Goal: Task Accomplishment & Management: Use online tool/utility

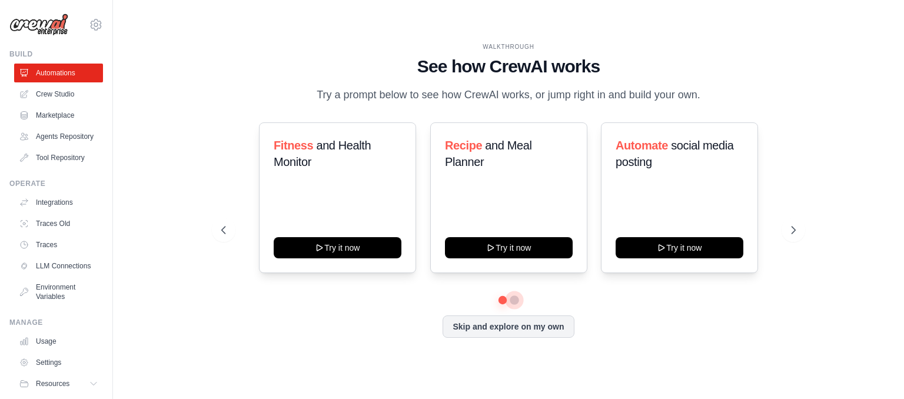
click at [516, 297] on button at bounding box center [514, 299] width 9 height 9
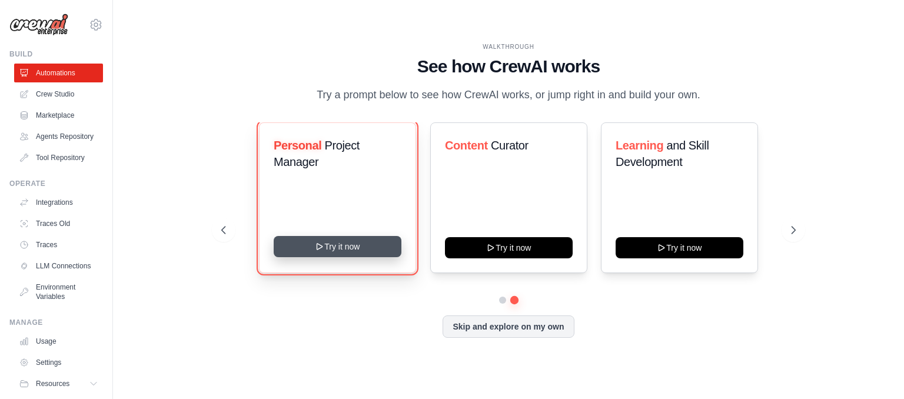
click at [336, 250] on button "Try it now" at bounding box center [338, 246] width 128 height 21
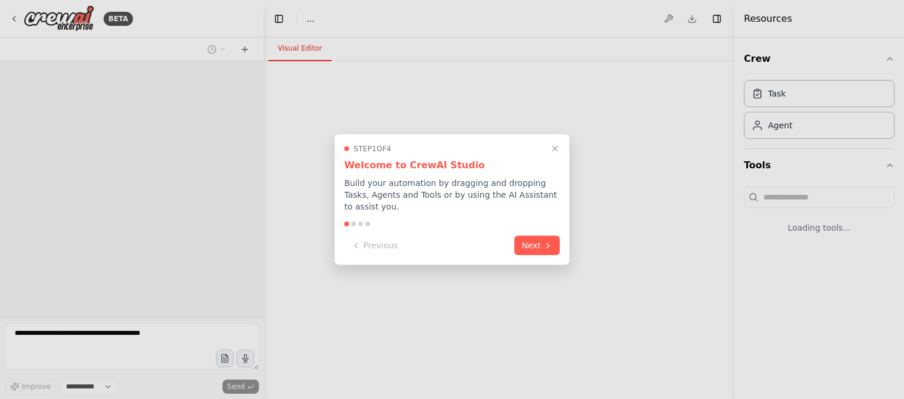
select select "****"
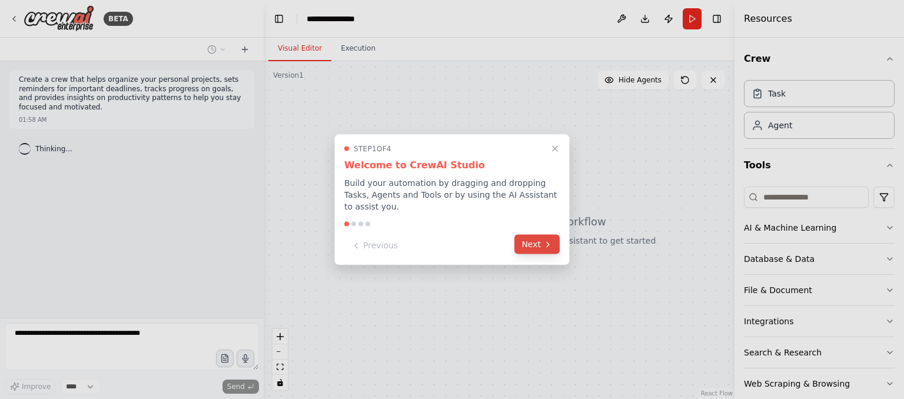
click at [539, 243] on button "Next" at bounding box center [536, 244] width 45 height 19
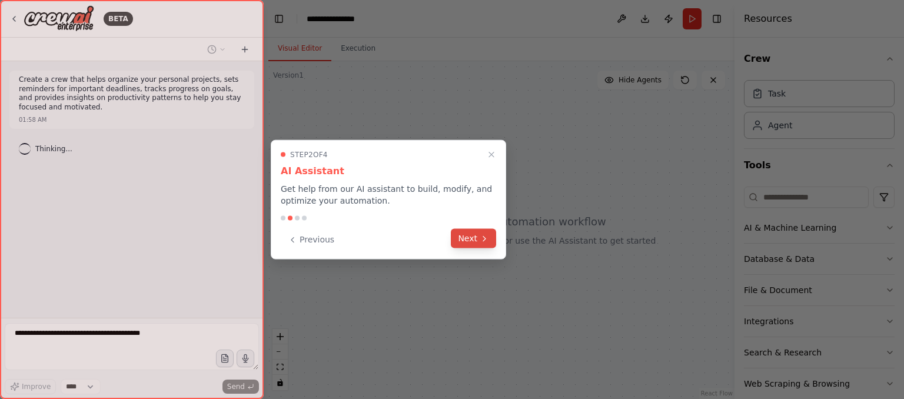
click at [470, 234] on button "Next" at bounding box center [473, 238] width 45 height 19
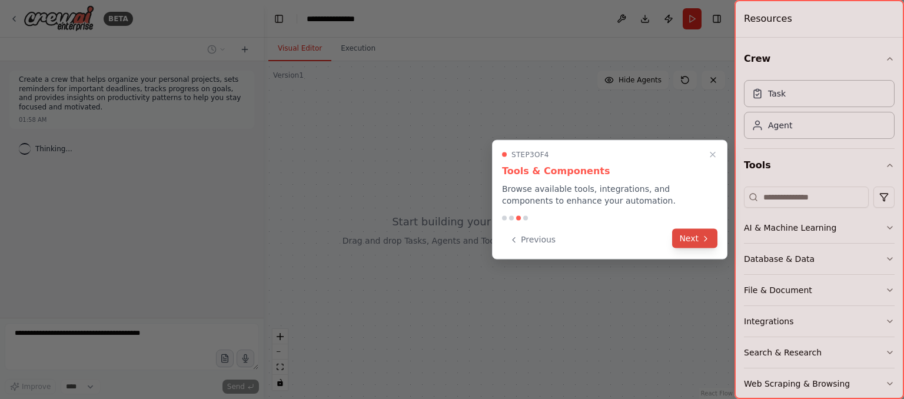
click at [697, 233] on button "Next" at bounding box center [694, 238] width 45 height 19
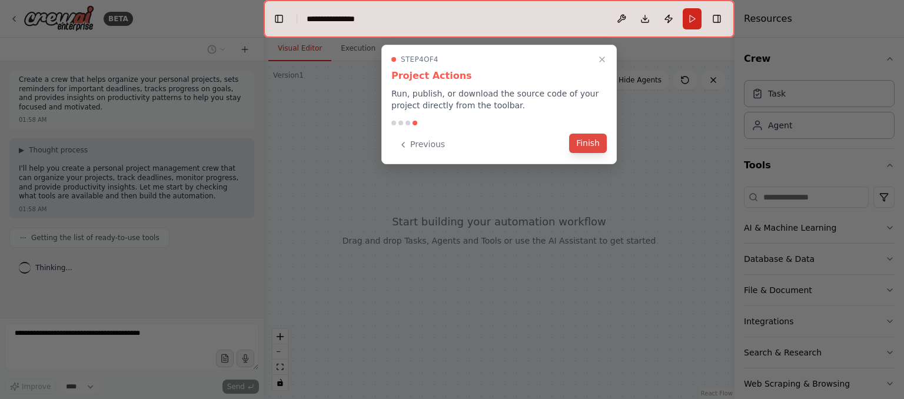
click at [585, 142] on button "Finish" at bounding box center [588, 143] width 38 height 19
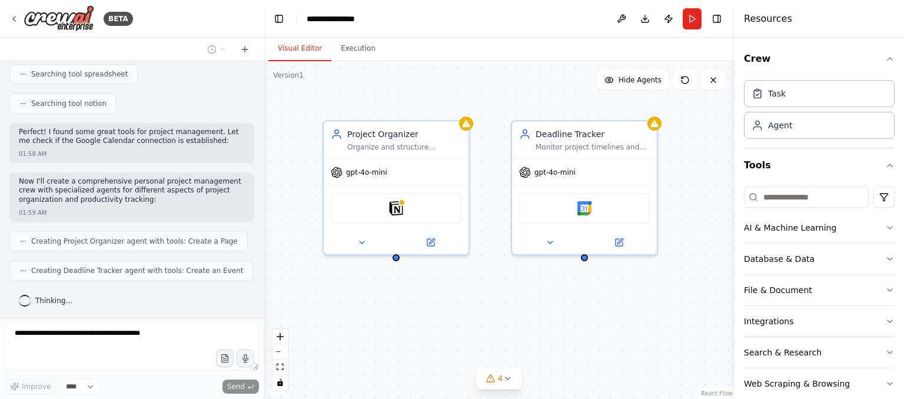
scroll to position [340, 0]
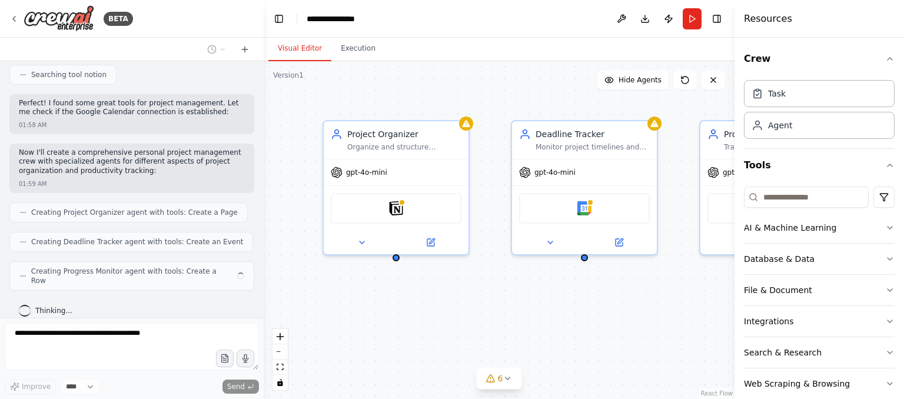
click at [8, 21] on div "BETA" at bounding box center [132, 19] width 264 height 38
click at [16, 22] on icon at bounding box center [13, 18] width 9 height 9
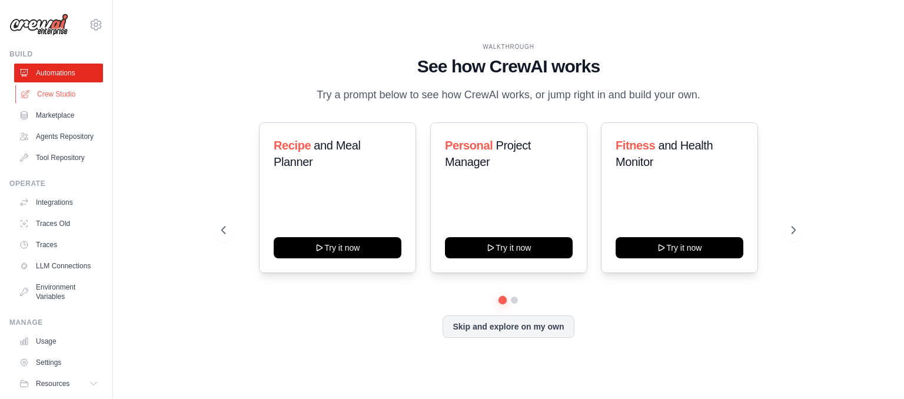
click at [59, 95] on link "Crew Studio" at bounding box center [59, 94] width 89 height 19
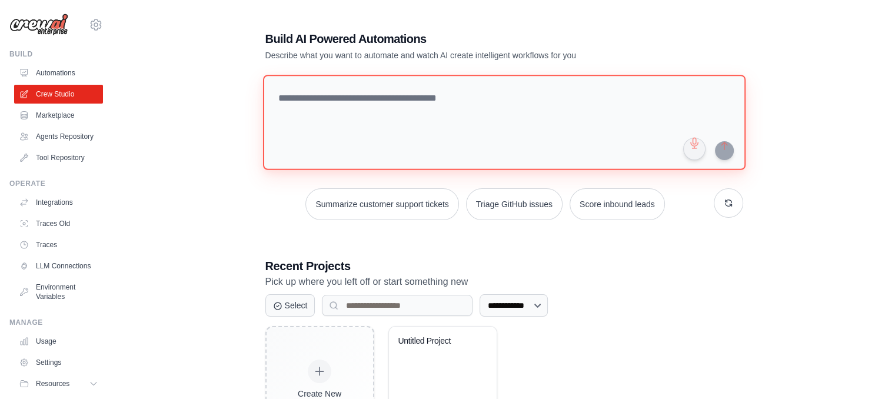
click at [311, 124] on textarea at bounding box center [504, 122] width 483 height 95
paste textarea "**********"
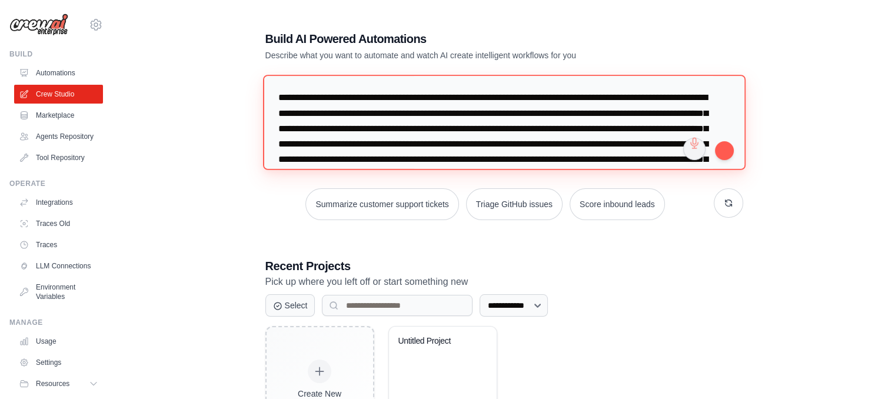
scroll to position [149, 0]
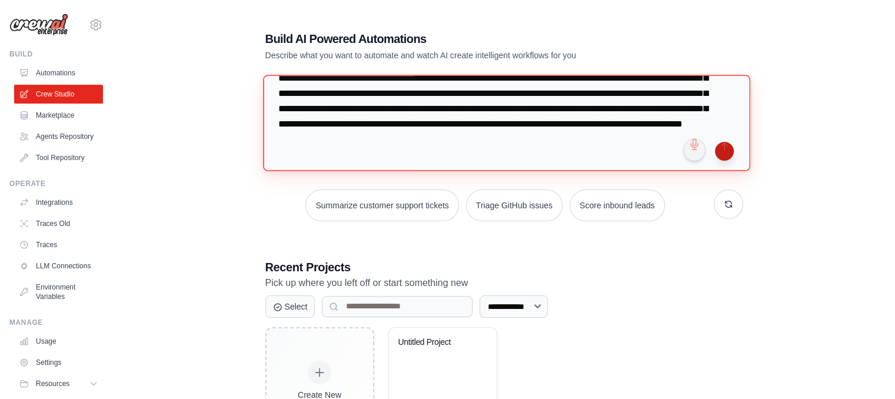
type textarea "**********"
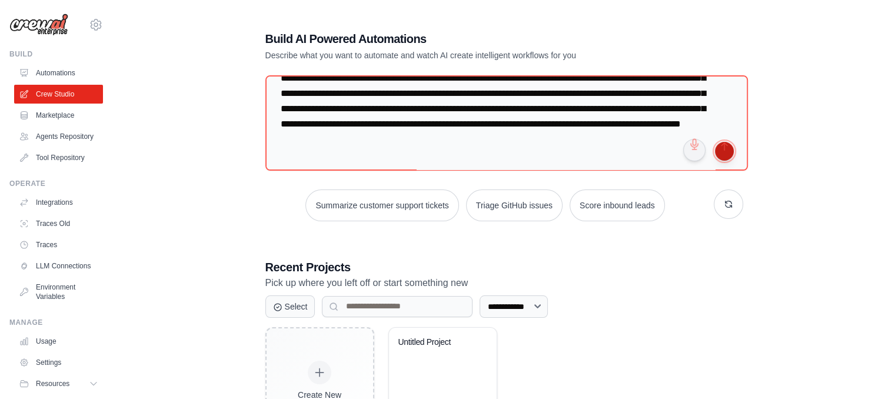
click at [723, 155] on button "submit" at bounding box center [724, 151] width 19 height 19
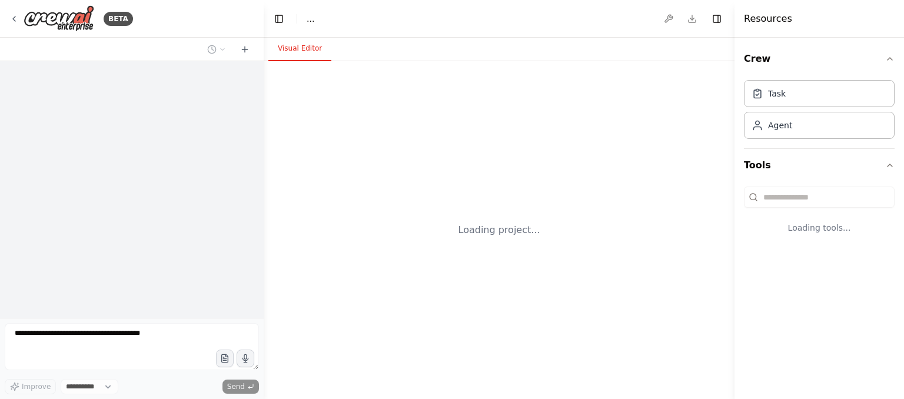
select select "****"
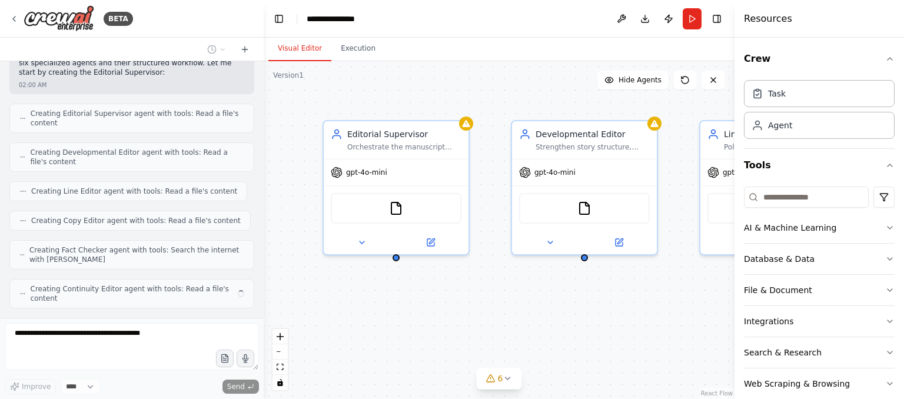
scroll to position [612, 0]
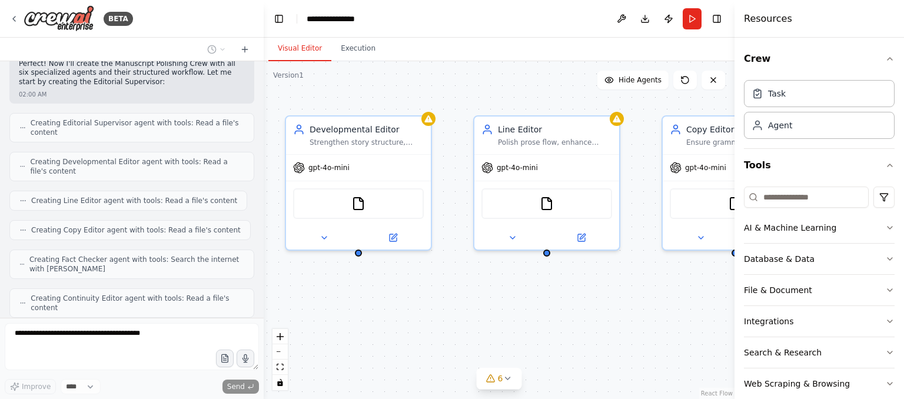
drag, startPoint x: 669, startPoint y: 306, endPoint x: 445, endPoint y: 301, distance: 223.7
click at [445, 301] on div "Editorial Supervisor Orchestrate the manuscript editing process, conduct initia…" at bounding box center [499, 230] width 471 height 338
click at [720, 23] on button "Toggle Right Sidebar" at bounding box center [717, 19] width 16 height 16
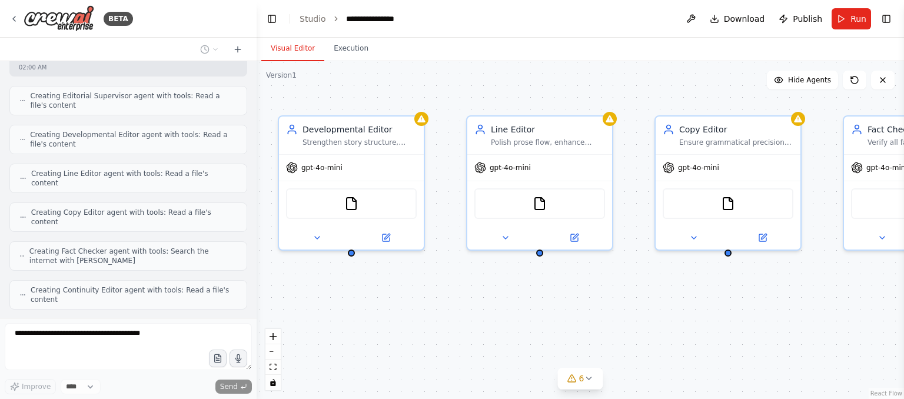
scroll to position [695, 0]
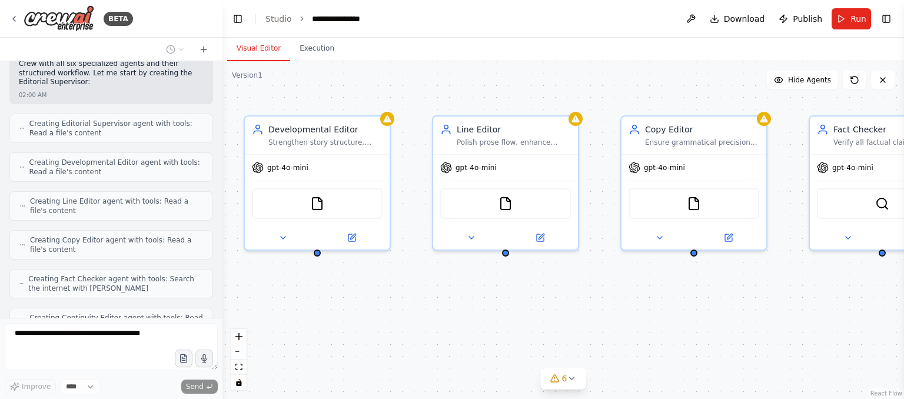
drag, startPoint x: 260, startPoint y: 175, endPoint x: 222, endPoint y: 182, distance: 38.4
click at [222, 182] on div "BETA 01:59 AM ▶ Thought process I'll help you create this sophisticated Manuscr…" at bounding box center [452, 199] width 904 height 399
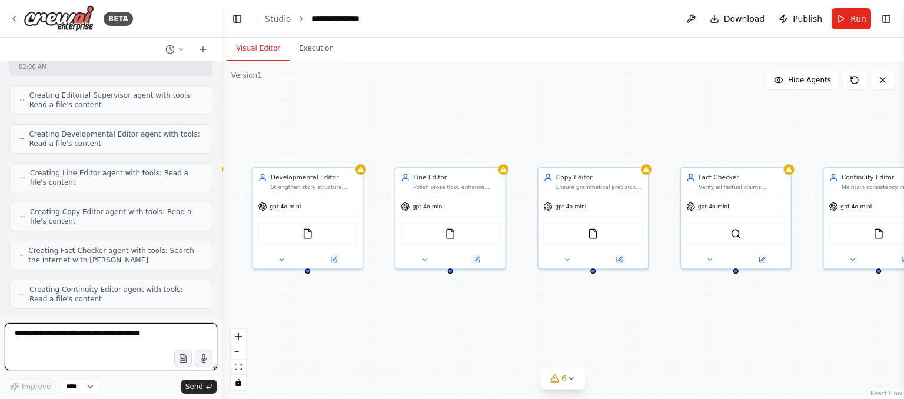
scroll to position [802, 0]
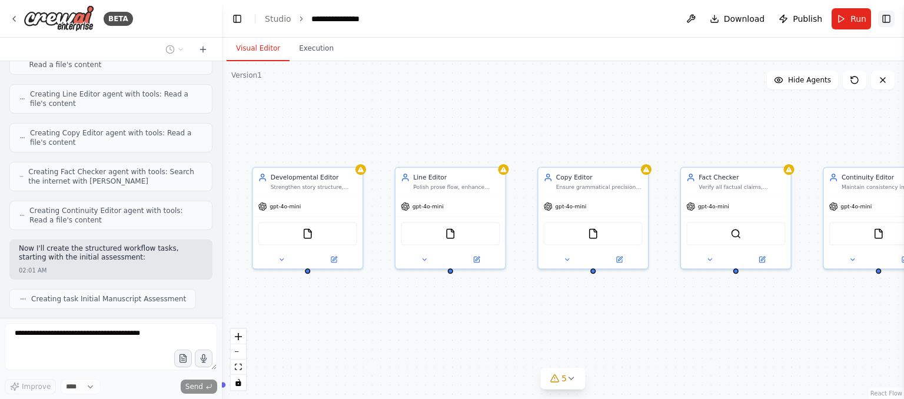
click at [884, 21] on button "Toggle Right Sidebar" at bounding box center [886, 19] width 16 height 16
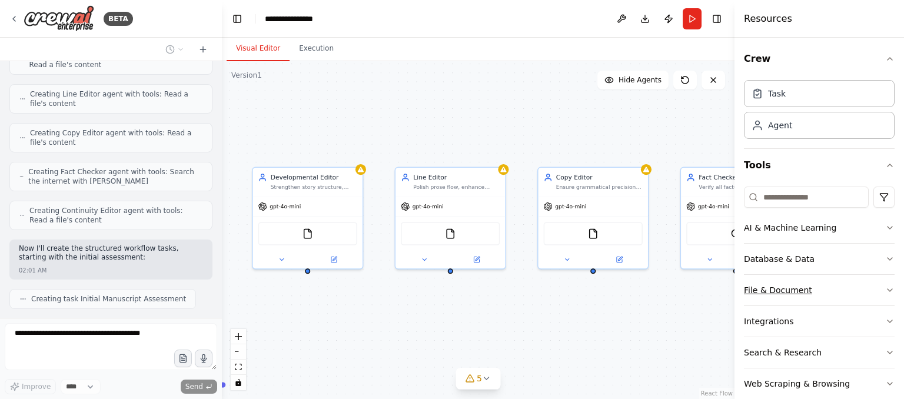
click at [845, 293] on button "File & Document" at bounding box center [819, 290] width 151 height 31
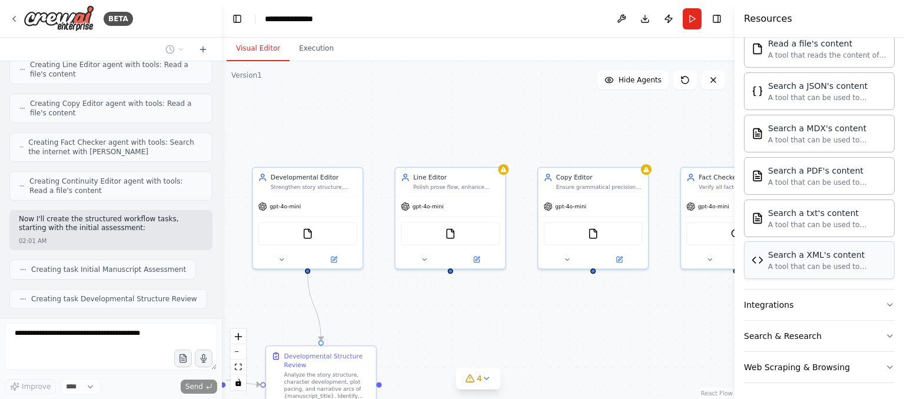
scroll to position [860, 0]
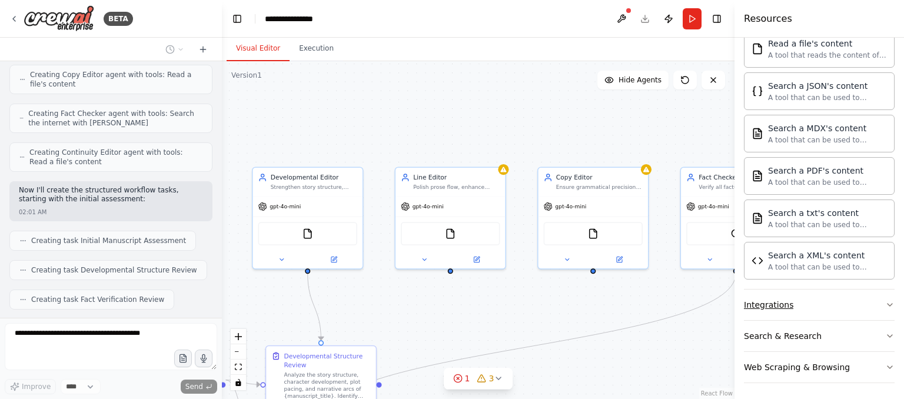
click at [868, 303] on button "Integrations" at bounding box center [819, 305] width 151 height 31
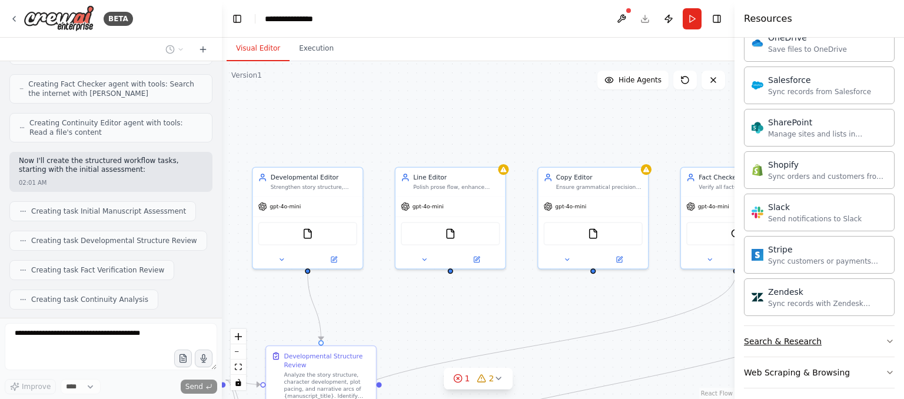
scroll to position [918, 0]
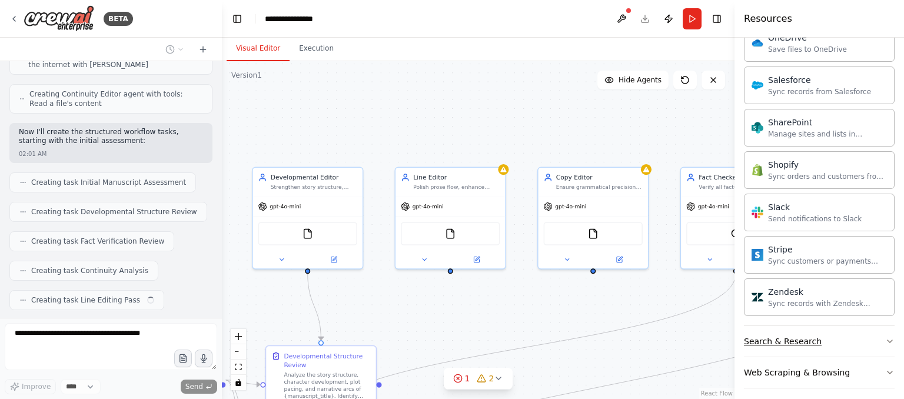
click at [866, 331] on button "Search & Research" at bounding box center [819, 341] width 151 height 31
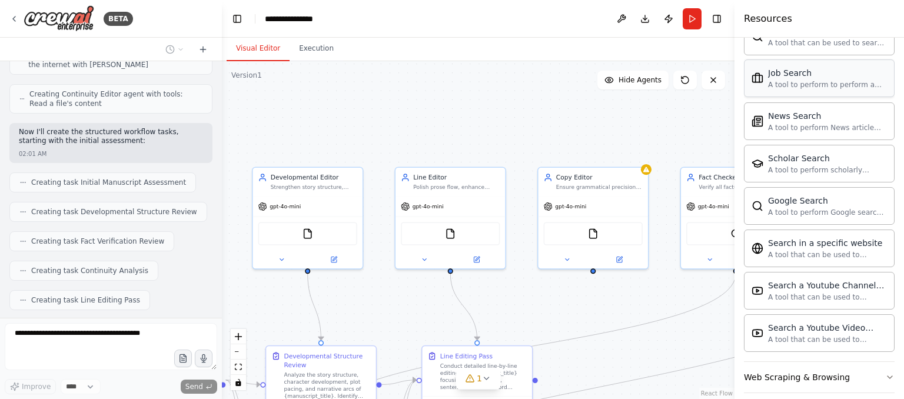
scroll to position [1901, 0]
click at [858, 363] on button "Web Scraping & Browsing" at bounding box center [819, 376] width 151 height 31
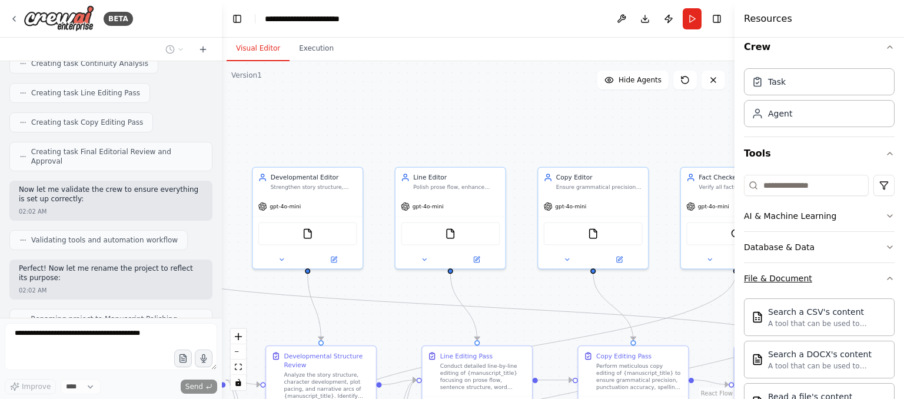
scroll to position [1134, 0]
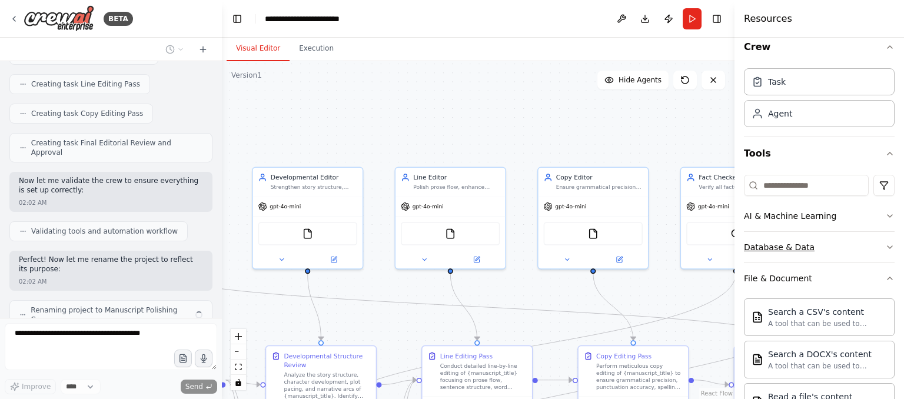
click at [845, 253] on button "Database & Data" at bounding box center [819, 247] width 151 height 31
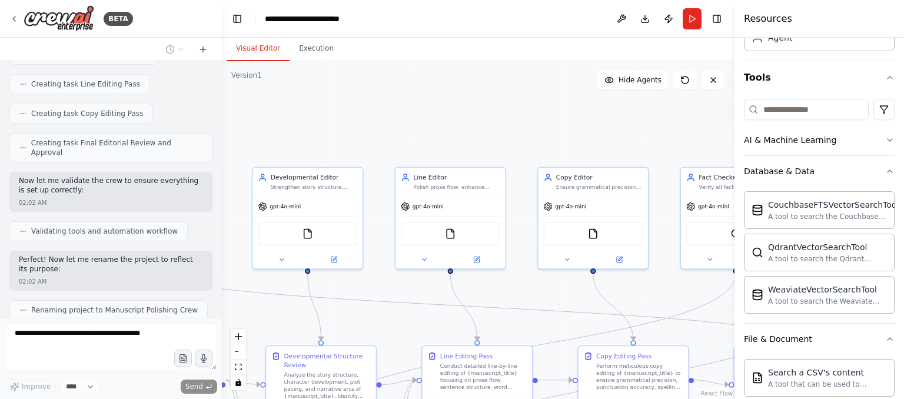
scroll to position [0, 0]
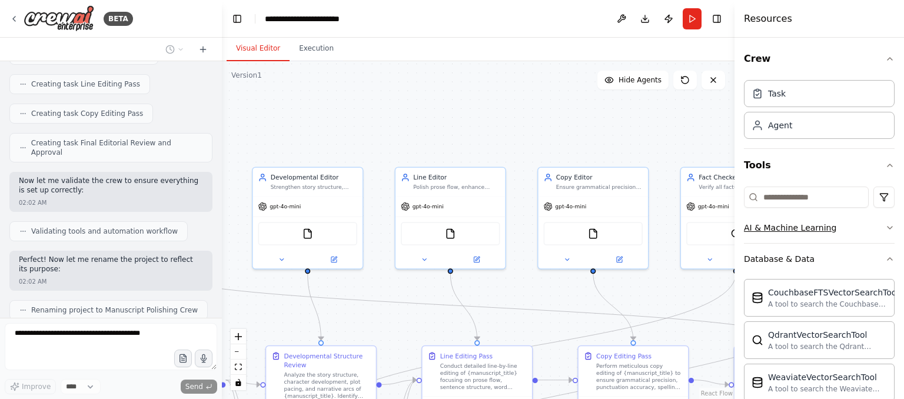
click at [857, 234] on button "AI & Machine Learning" at bounding box center [819, 227] width 151 height 31
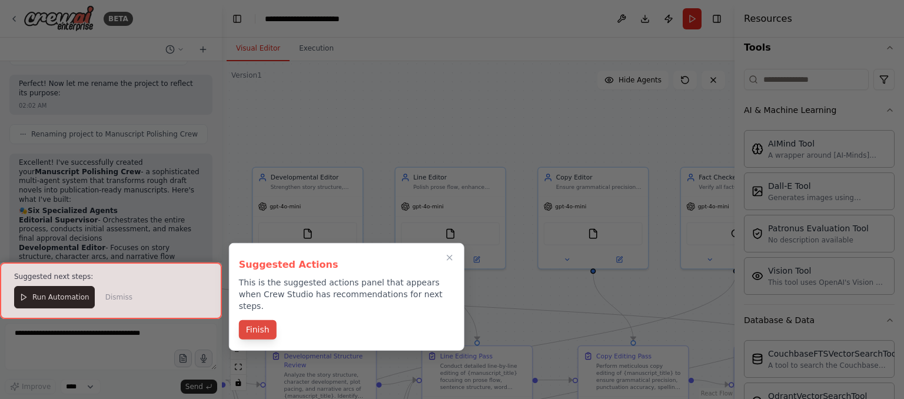
click at [258, 320] on button "Finish" at bounding box center [258, 329] width 38 height 19
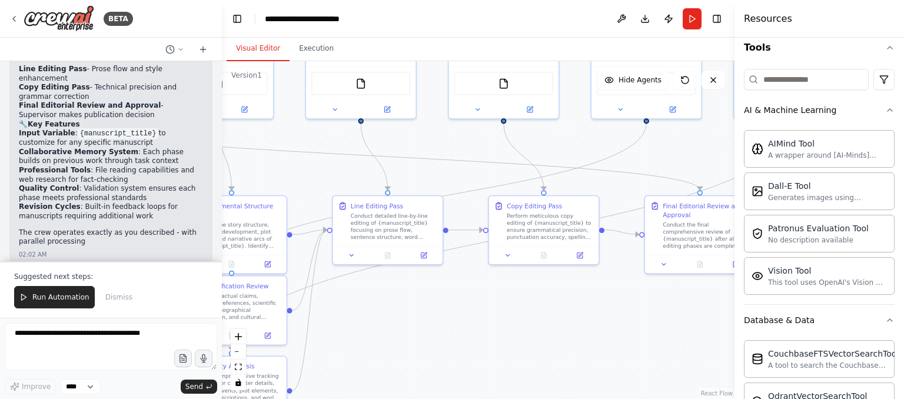
drag, startPoint x: 386, startPoint y: 323, endPoint x: 149, endPoint y: 162, distance: 286.0
click at [147, 165] on div "BETA 01:59 AM ▶ Thought process I'll help you create this sophisticated Manuscr…" at bounding box center [452, 199] width 904 height 399
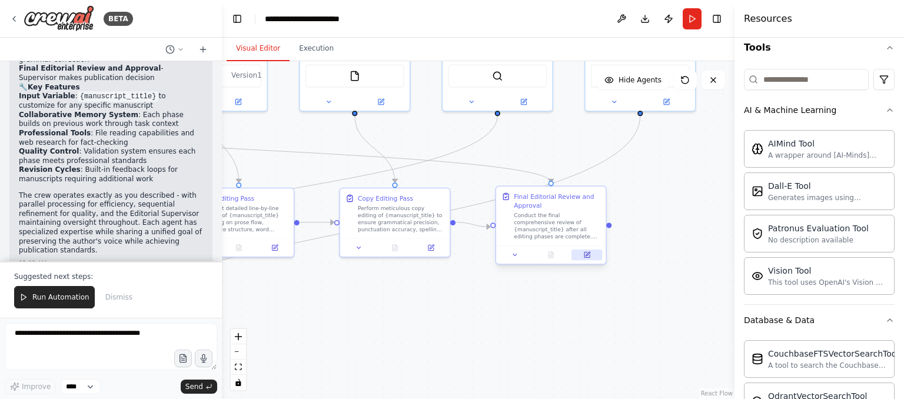
click at [589, 255] on icon at bounding box center [587, 255] width 5 height 5
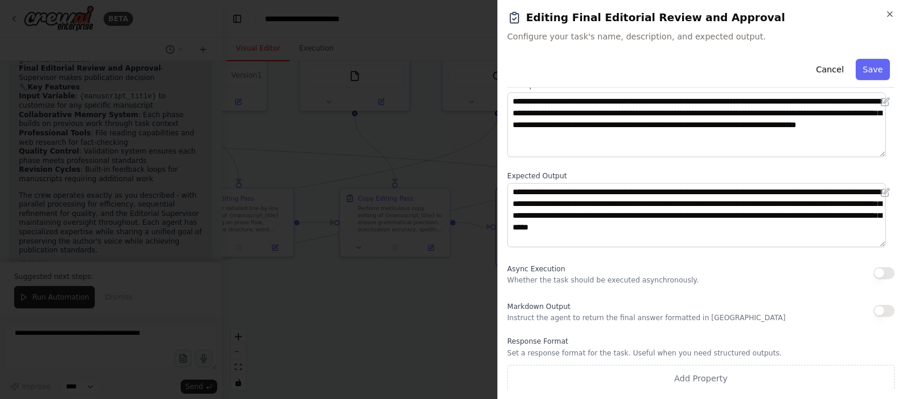
scroll to position [71, 0]
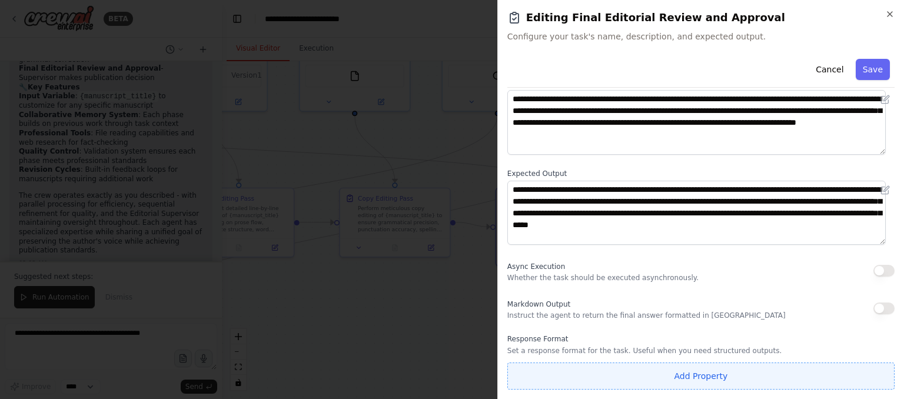
click at [673, 378] on button "Add Property" at bounding box center [700, 376] width 387 height 27
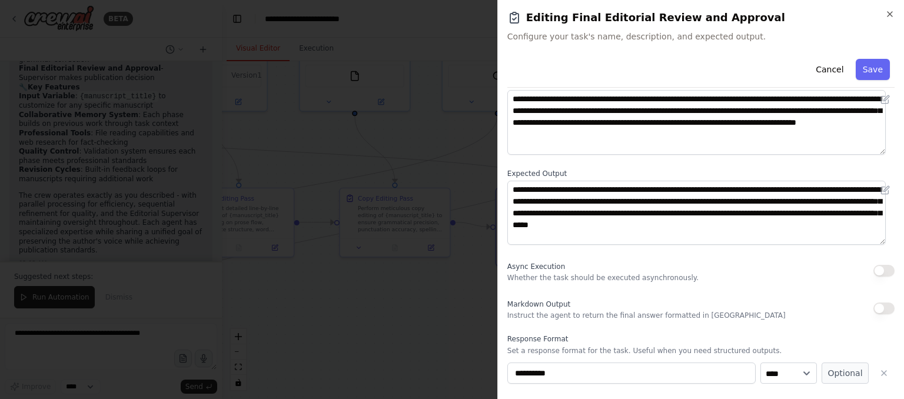
scroll to position [101, 0]
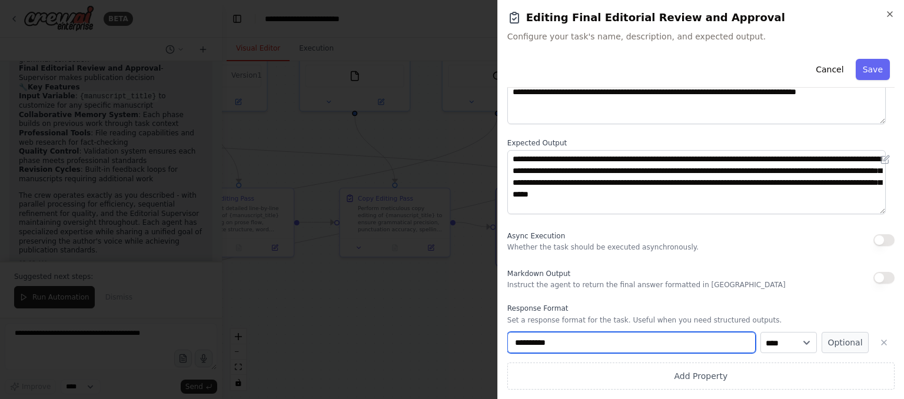
click at [609, 344] on input "**********" at bounding box center [631, 342] width 248 height 21
type input "*"
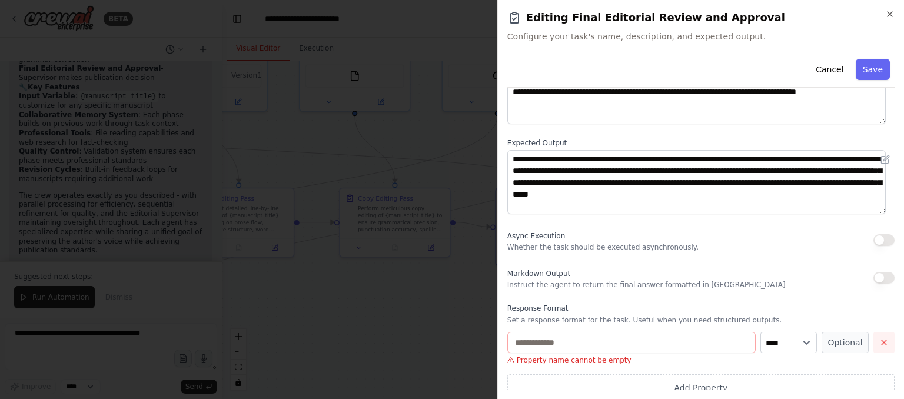
click at [879, 346] on icon "button" at bounding box center [883, 342] width 9 height 9
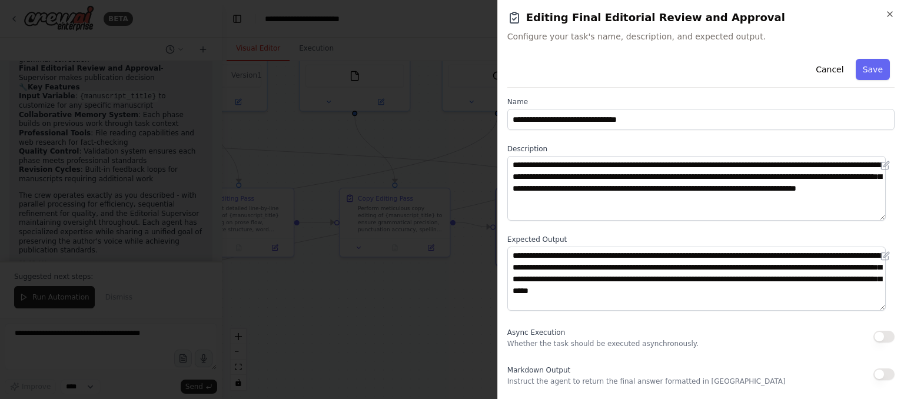
scroll to position [0, 0]
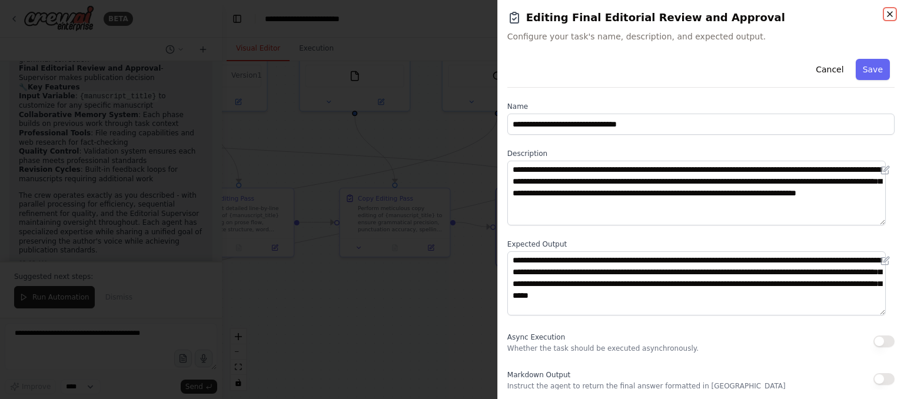
click at [890, 12] on icon "button" at bounding box center [889, 13] width 9 height 9
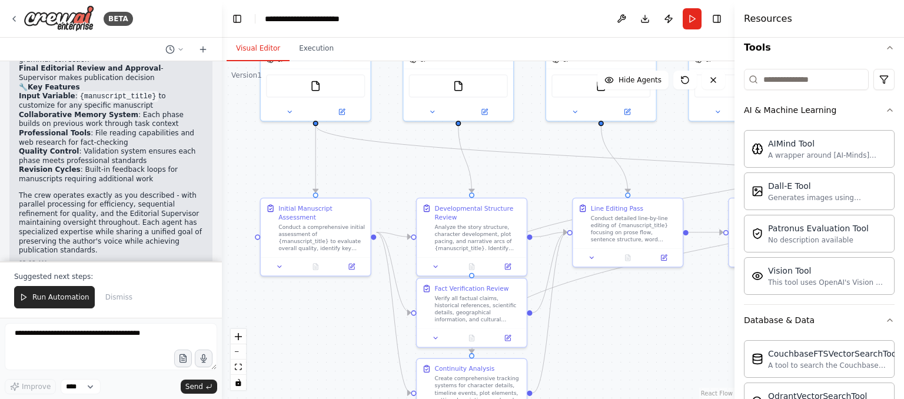
drag, startPoint x: 305, startPoint y: 167, endPoint x: 574, endPoint y: 177, distance: 269.8
click at [695, 177] on div ".deletable-edge-delete-btn { width: 20px; height: 20px; border: 0px solid #ffff…" at bounding box center [478, 230] width 513 height 338
click at [340, 111] on icon at bounding box center [342, 110] width 5 height 5
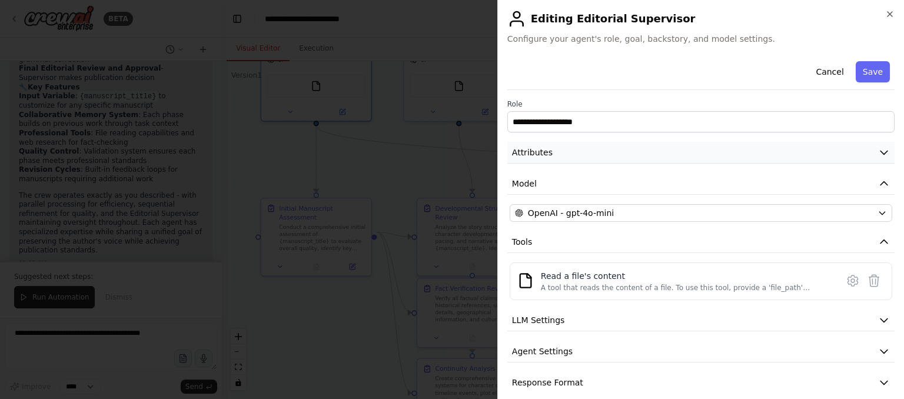
click at [607, 154] on button "Attributes" at bounding box center [700, 153] width 387 height 22
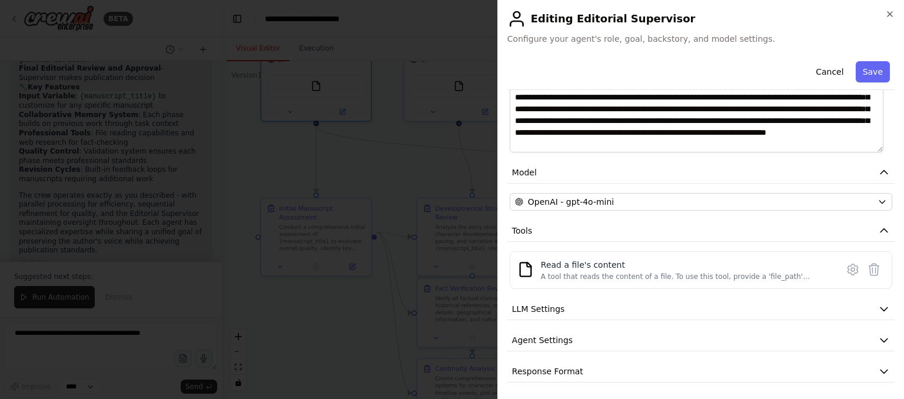
scroll to position [198, 0]
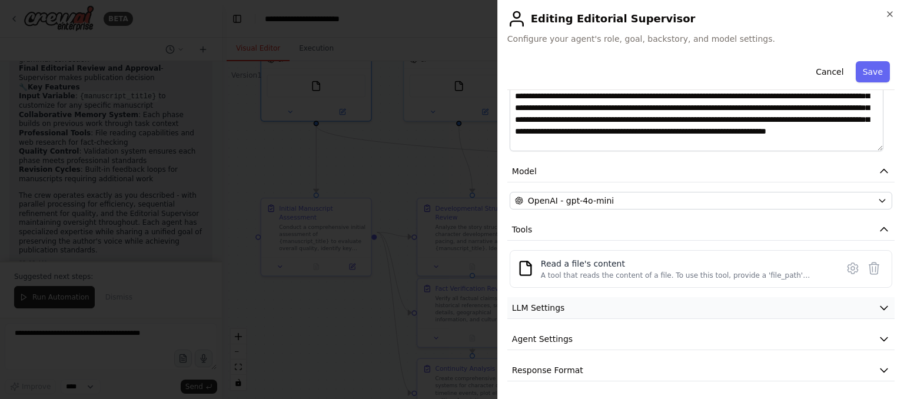
click at [642, 311] on button "LLM Settings" at bounding box center [700, 308] width 387 height 22
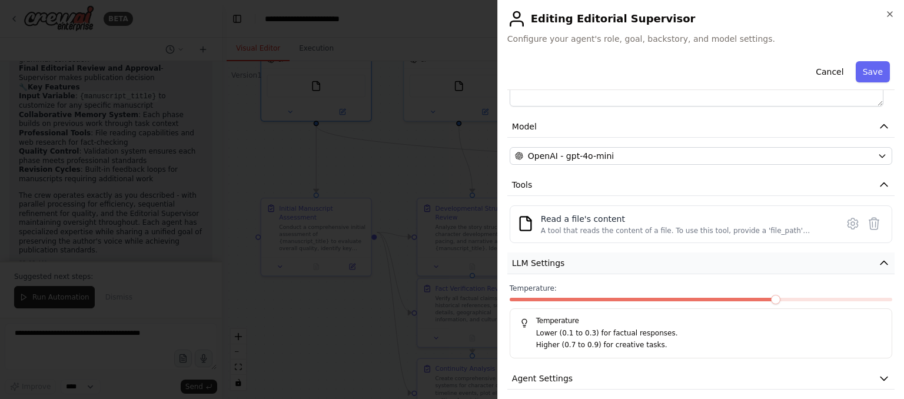
scroll to position [282, 0]
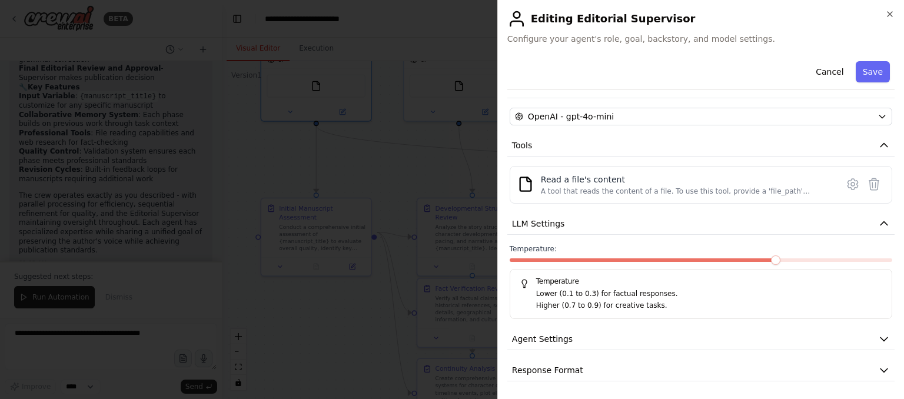
click at [638, 356] on div "**********" at bounding box center [700, 78] width 387 height 607
click at [635, 348] on button "Agent Settings" at bounding box center [700, 339] width 387 height 22
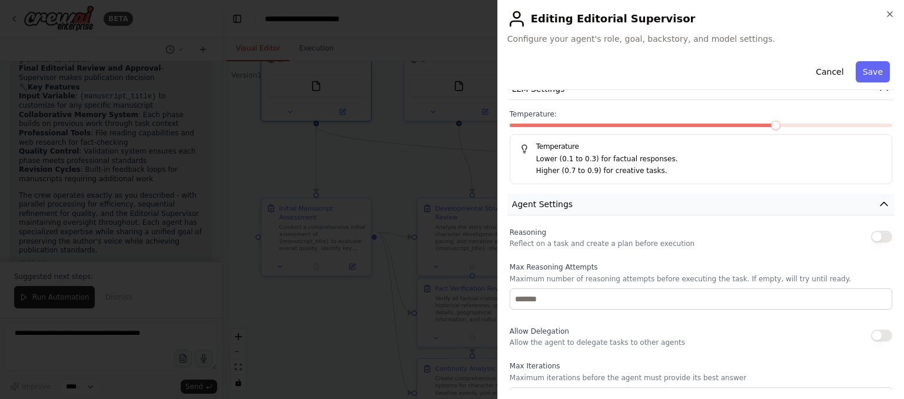
scroll to position [576, 0]
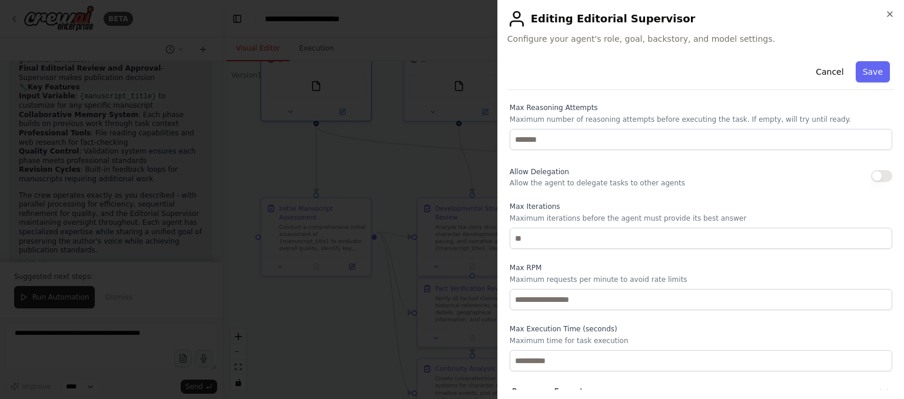
click at [871, 174] on button "button" at bounding box center [881, 176] width 21 height 12
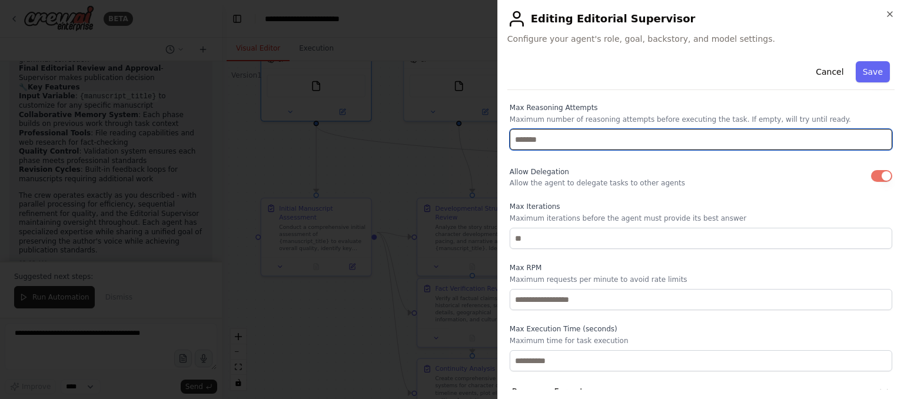
click at [528, 140] on input "number" at bounding box center [701, 139] width 383 height 21
type input "*"
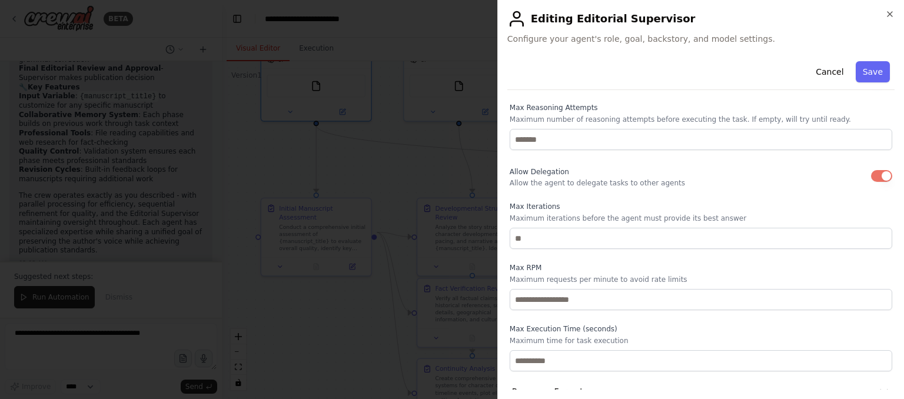
click at [596, 202] on label "Max Iterations" at bounding box center [701, 206] width 383 height 9
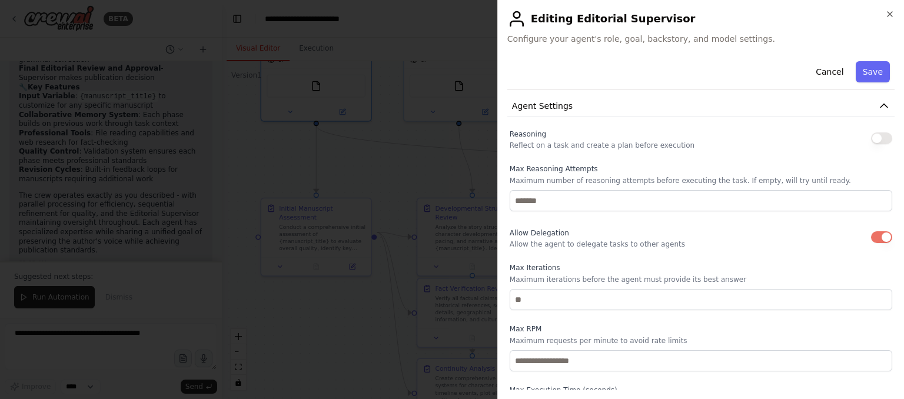
scroll to position [459, 0]
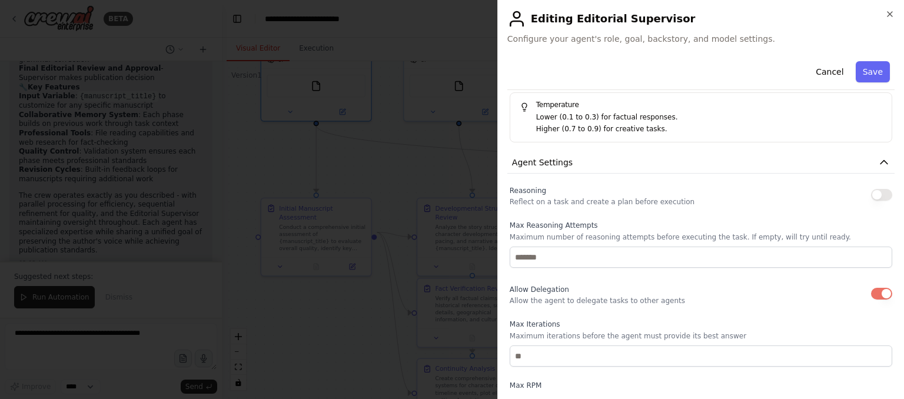
click at [871, 189] on button "button" at bounding box center [881, 195] width 21 height 12
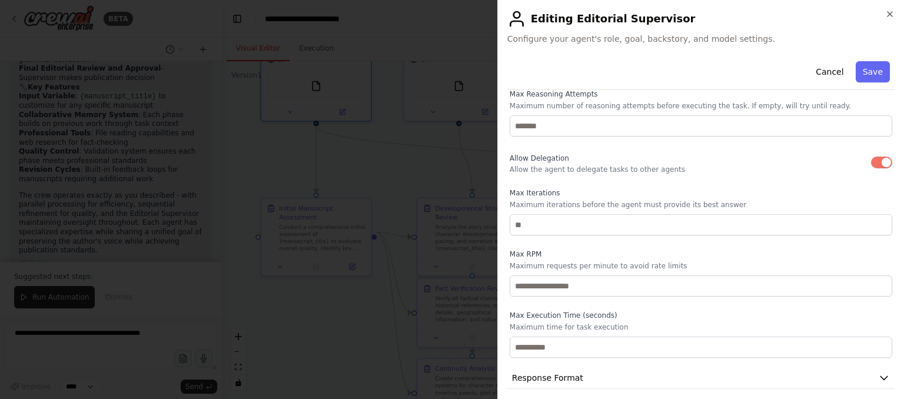
scroll to position [597, 0]
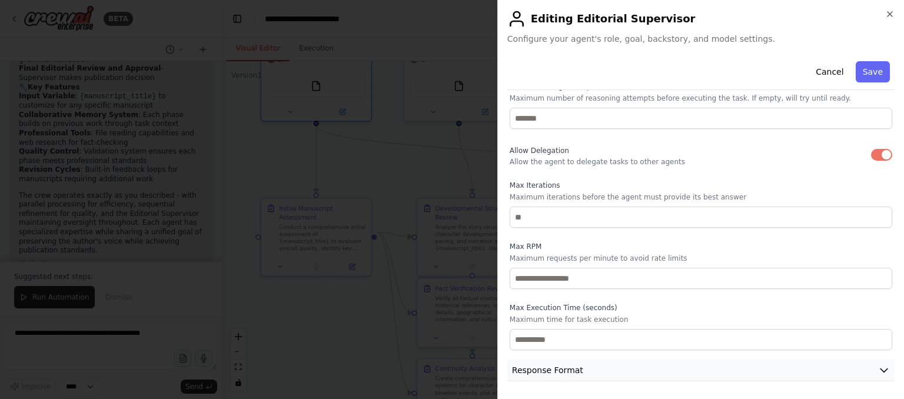
click at [686, 366] on button "Response Format" at bounding box center [700, 371] width 387 height 22
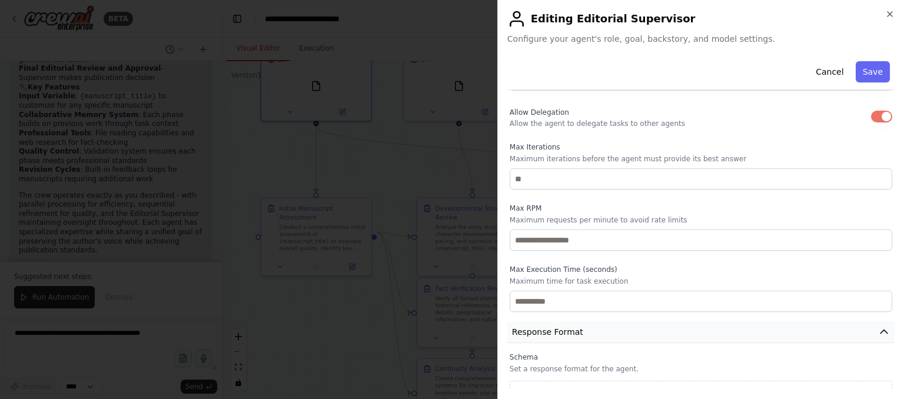
scroll to position [652, 0]
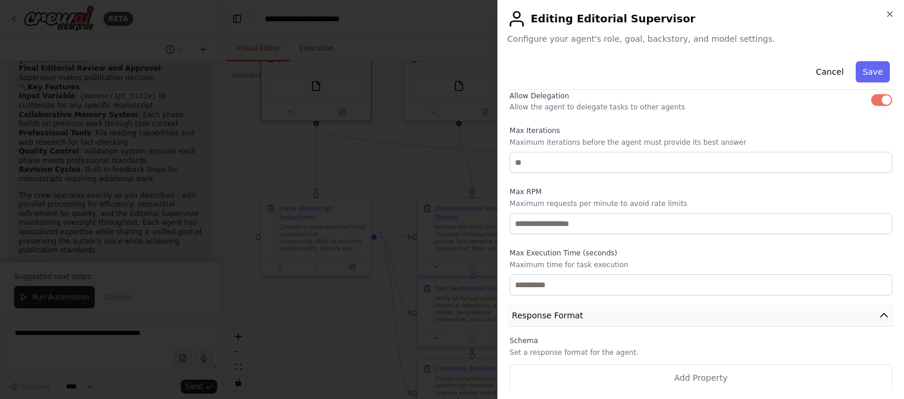
click at [677, 318] on button "Response Format" at bounding box center [700, 316] width 387 height 22
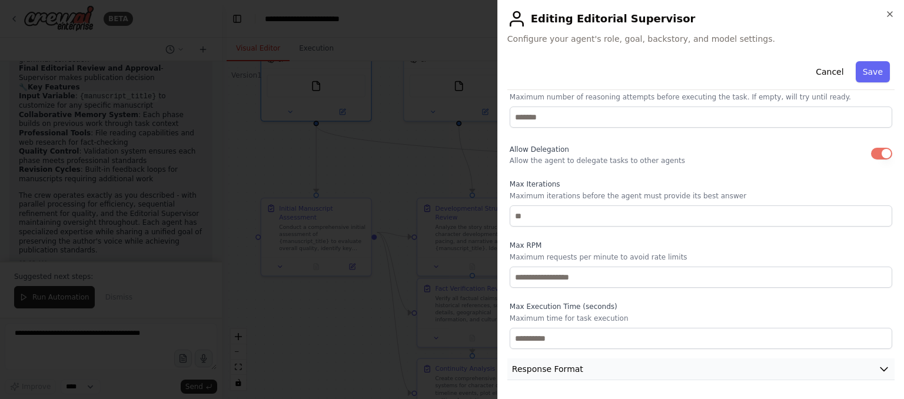
scroll to position [597, 0]
click at [869, 72] on button "Save" at bounding box center [873, 71] width 34 height 21
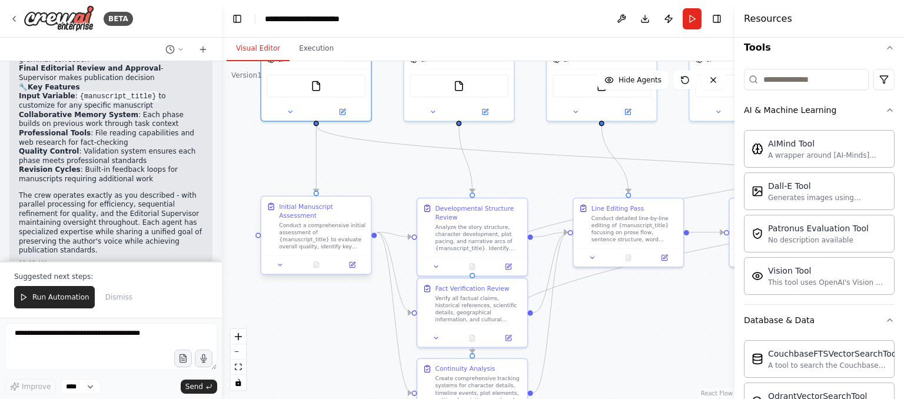
click at [353, 261] on div at bounding box center [315, 264] width 109 height 18
click at [357, 260] on button at bounding box center [352, 265] width 31 height 11
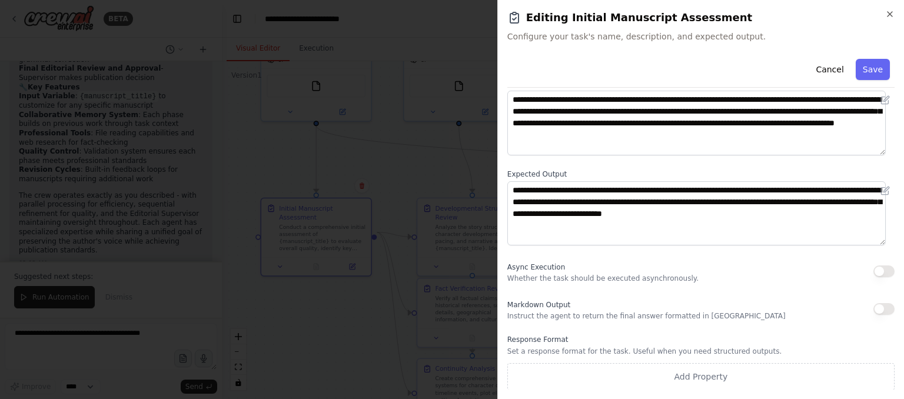
scroll to position [71, 0]
click at [863, 309] on div "Markdown Output Instruct the agent to return the final answer formatted in [GEO…" at bounding box center [700, 309] width 387 height 24
click at [874, 309] on button "button" at bounding box center [884, 309] width 21 height 12
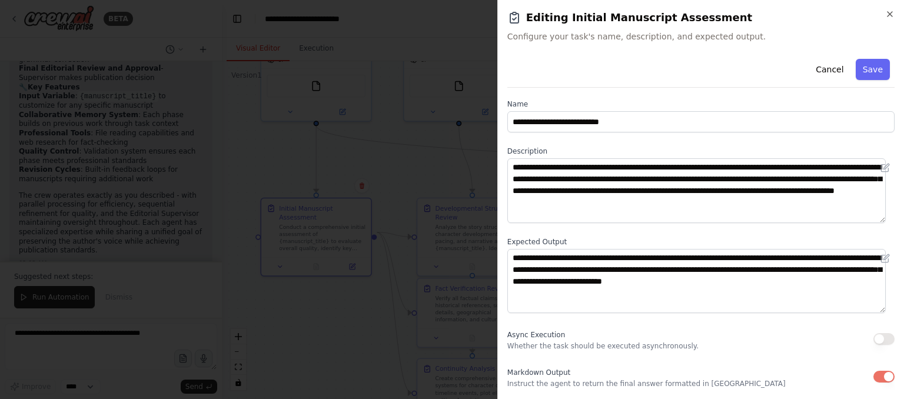
scroll to position [0, 0]
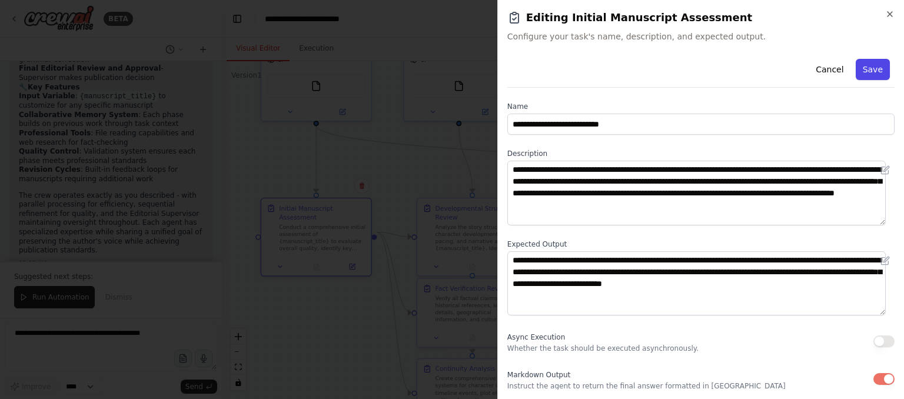
click at [869, 77] on button "Save" at bounding box center [873, 69] width 34 height 21
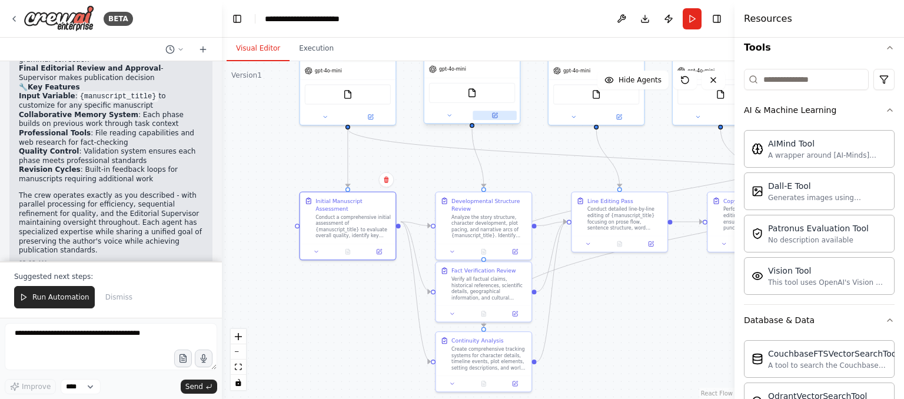
click at [498, 115] on button at bounding box center [495, 115] width 44 height 9
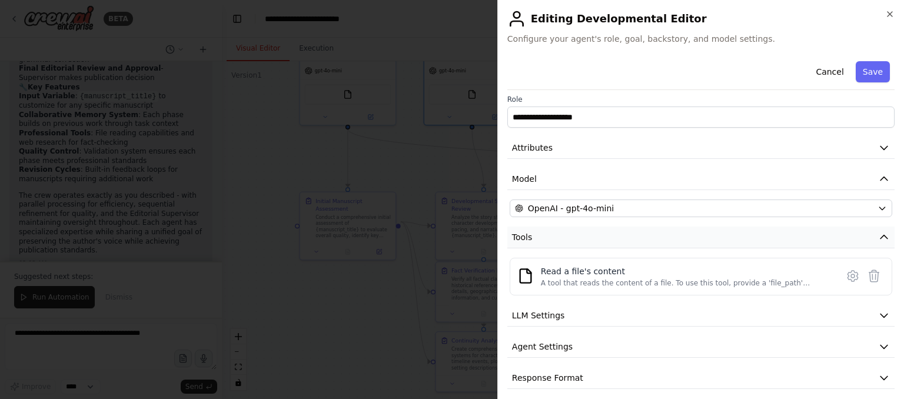
scroll to position [12, 0]
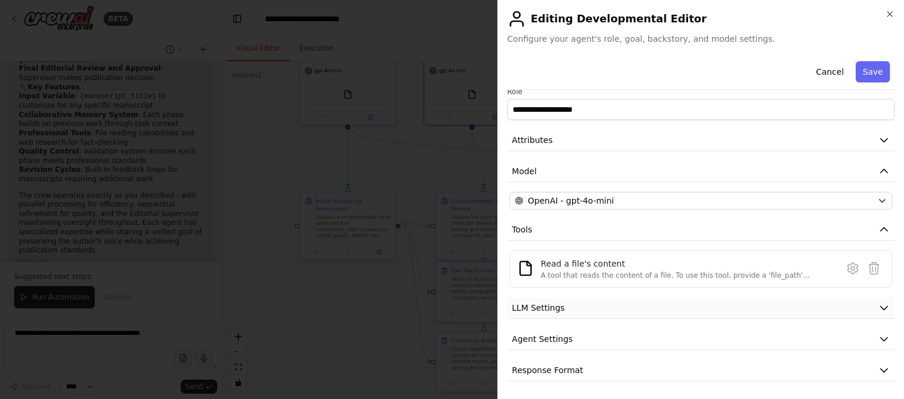
click at [628, 310] on button "LLM Settings" at bounding box center [700, 308] width 387 height 22
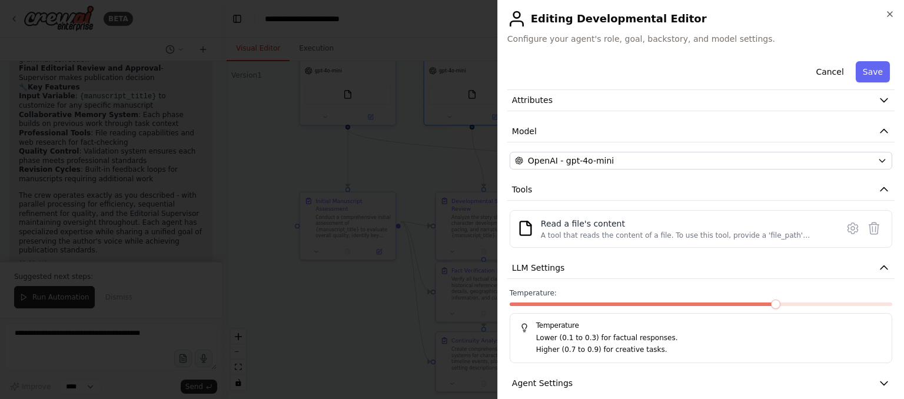
scroll to position [97, 0]
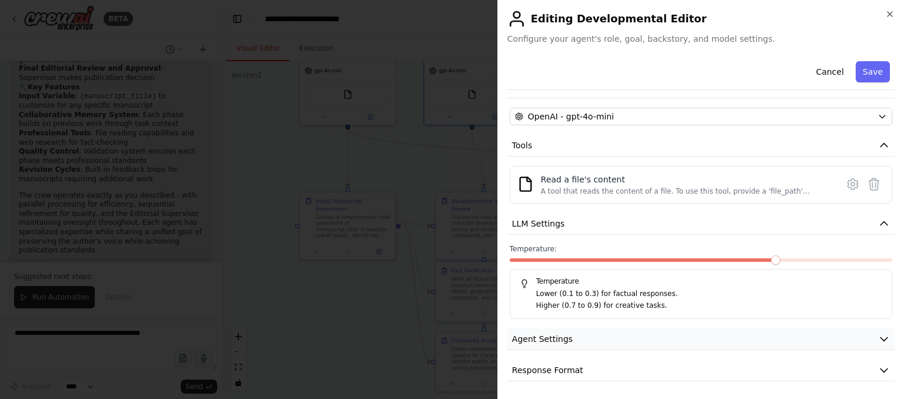
click at [595, 337] on button "Agent Settings" at bounding box center [700, 339] width 387 height 22
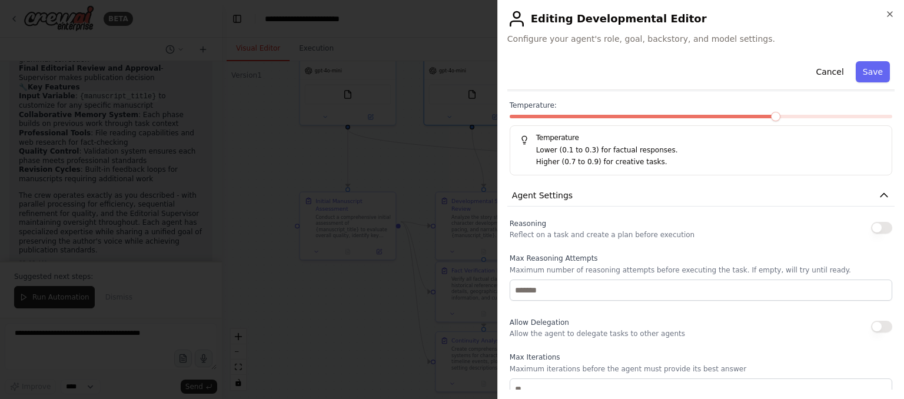
scroll to position [412, 0]
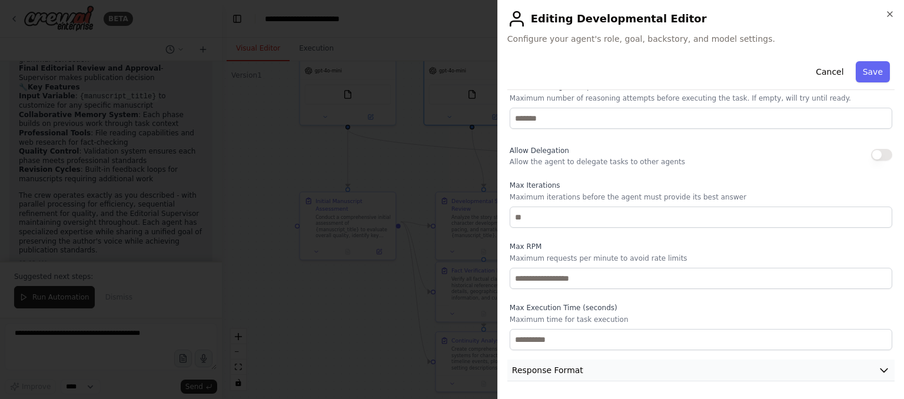
click at [767, 375] on button "Response Format" at bounding box center [700, 371] width 387 height 22
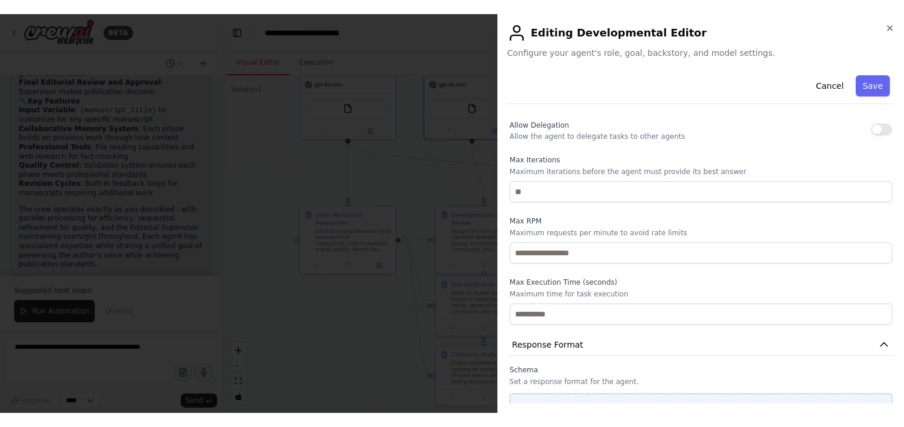
scroll to position [467, 0]
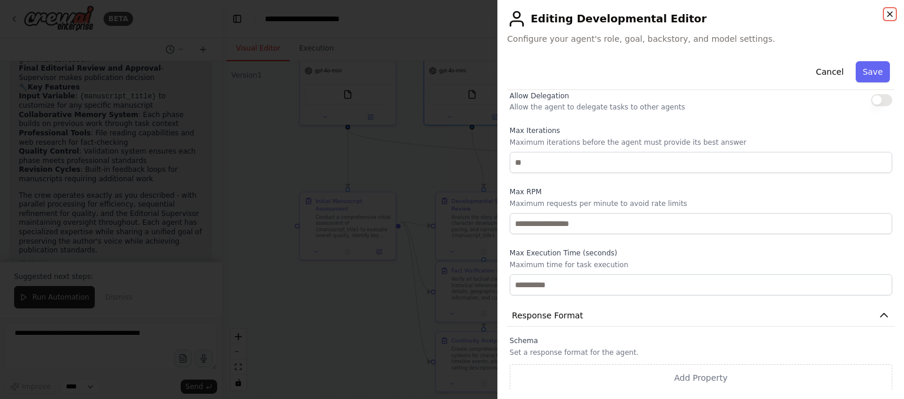
click at [888, 16] on icon "button" at bounding box center [890, 14] width 5 height 5
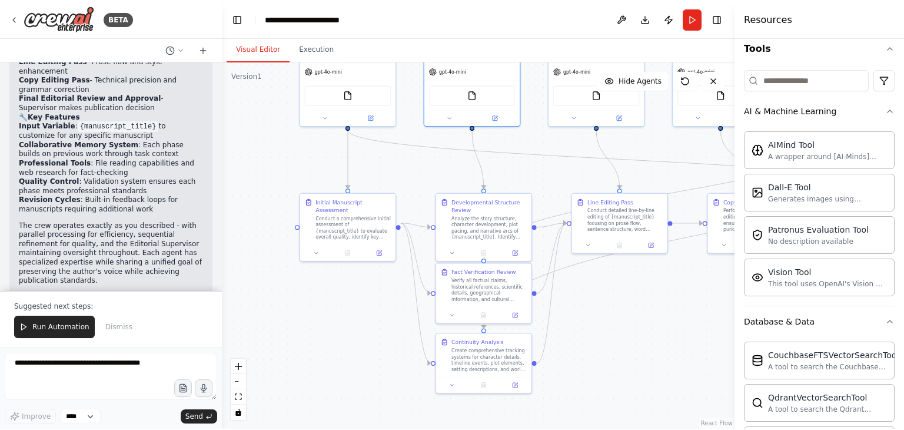
scroll to position [1695, 0]
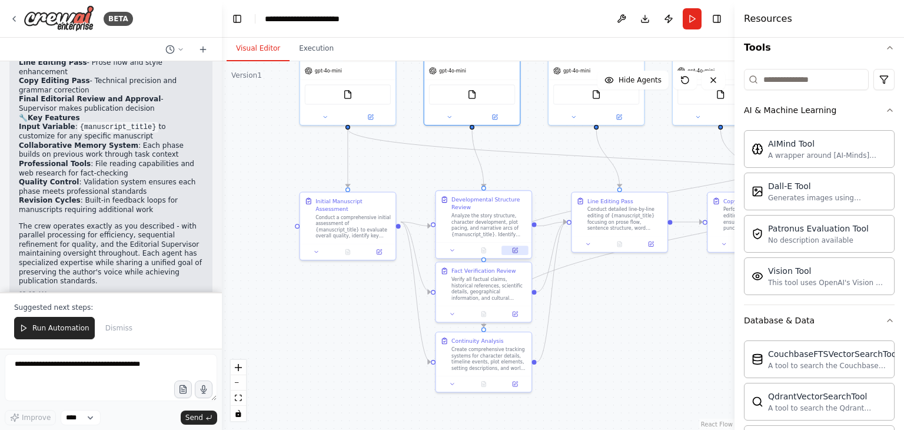
click at [519, 250] on button at bounding box center [515, 249] width 26 height 9
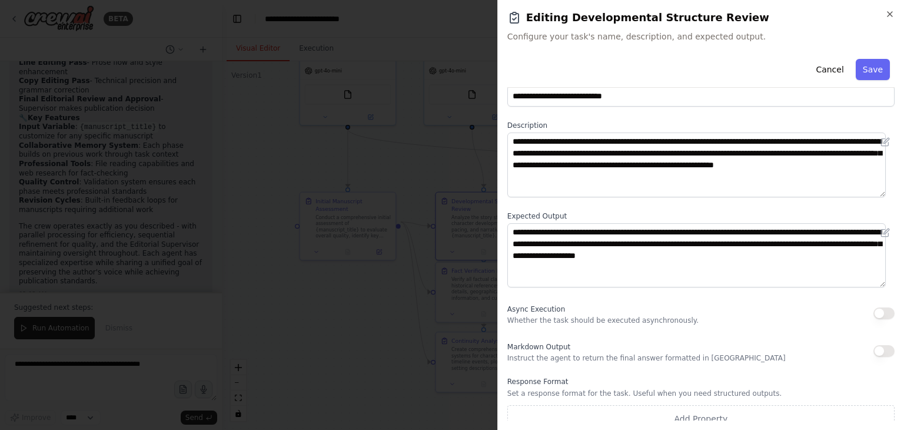
scroll to position [40, 0]
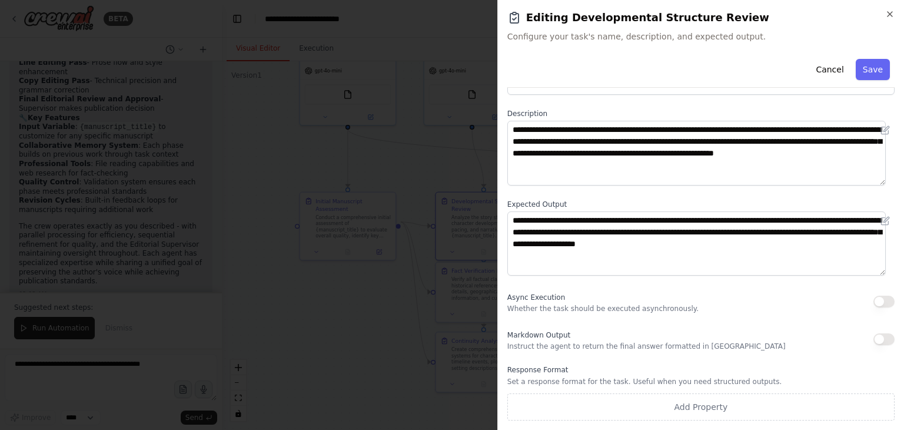
click at [875, 340] on button "button" at bounding box center [884, 339] width 21 height 12
click at [869, 67] on button "Save" at bounding box center [873, 69] width 34 height 21
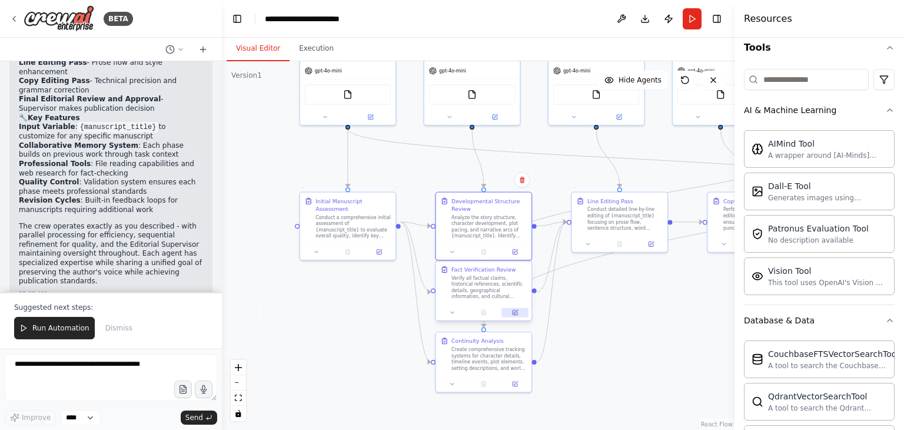
click at [512, 314] on icon at bounding box center [515, 312] width 6 height 6
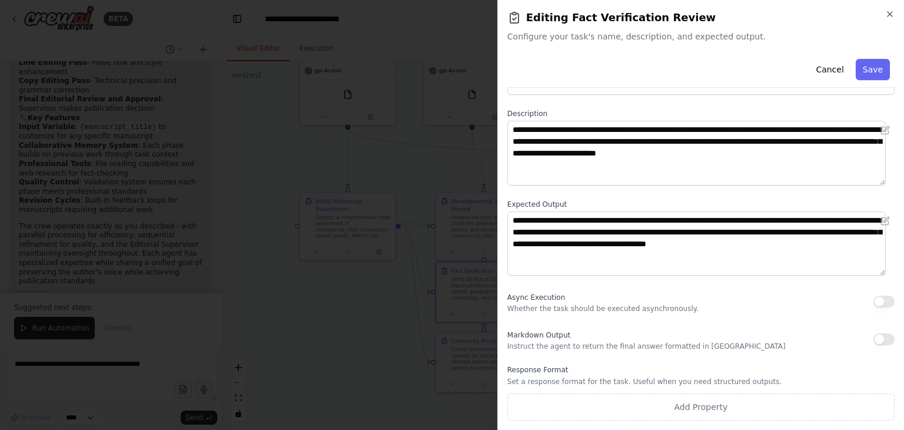
click at [874, 338] on button "button" at bounding box center [884, 339] width 21 height 12
click at [860, 78] on button "Save" at bounding box center [873, 69] width 34 height 21
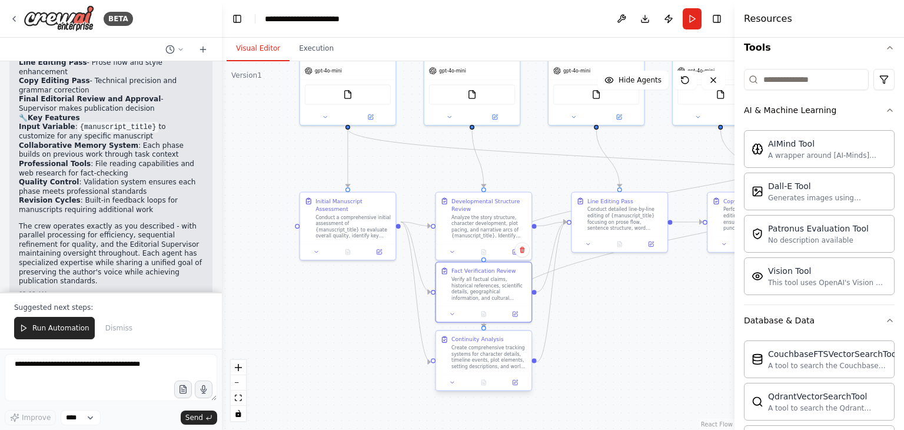
click at [516, 387] on div at bounding box center [483, 382] width 95 height 16
click at [513, 381] on icon at bounding box center [515, 382] width 5 height 5
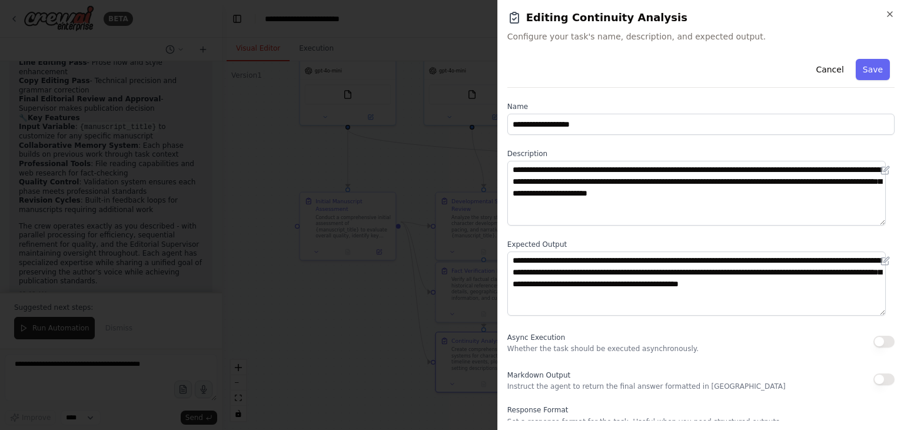
click at [875, 381] on button "button" at bounding box center [884, 379] width 21 height 12
click at [861, 76] on button "Save" at bounding box center [873, 69] width 34 height 21
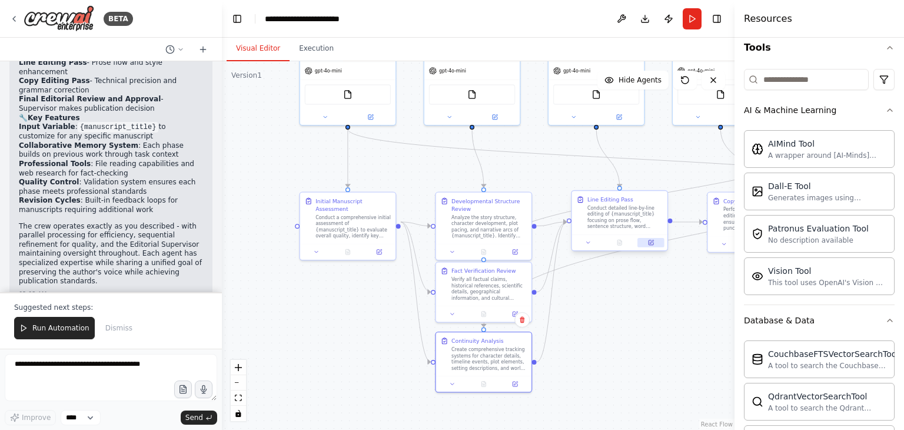
click at [652, 245] on button at bounding box center [650, 242] width 26 height 9
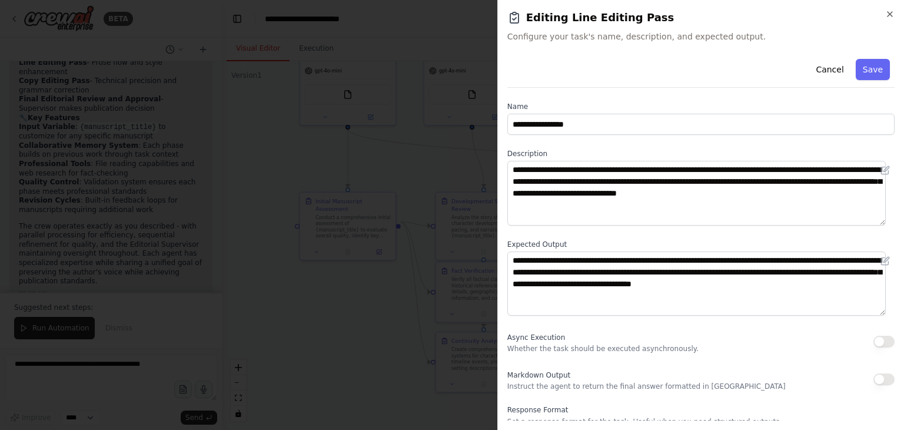
click at [875, 383] on button "button" at bounding box center [884, 379] width 21 height 12
click at [866, 67] on button "Save" at bounding box center [873, 69] width 34 height 21
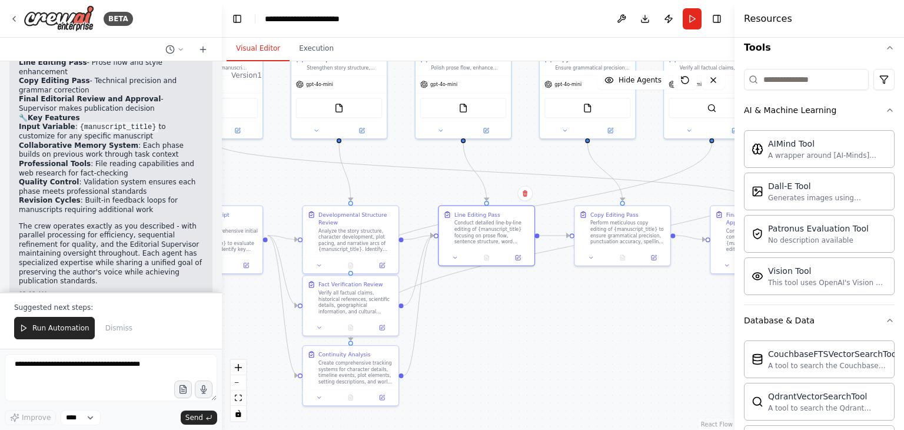
drag, startPoint x: 682, startPoint y: 293, endPoint x: 494, endPoint y: 307, distance: 188.3
click at [494, 307] on div ".deletable-edge-delete-btn { width: 20px; height: 20px; border: 0px solid #ffff…" at bounding box center [478, 245] width 513 height 368
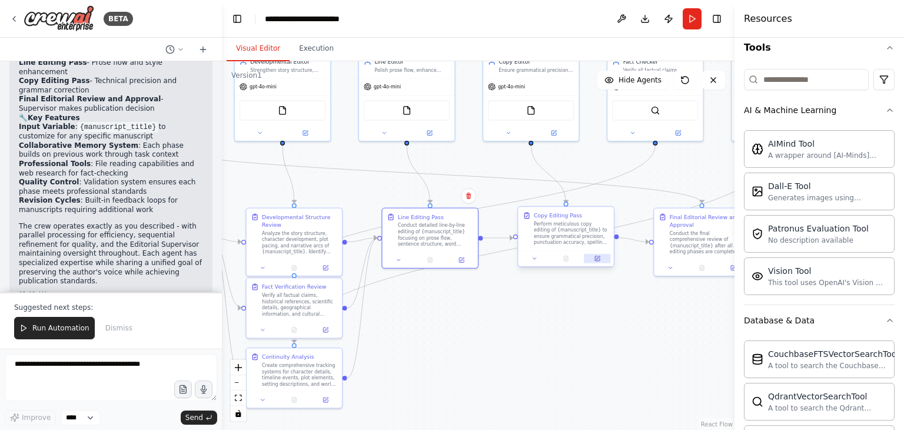
click at [606, 260] on button at bounding box center [597, 258] width 26 height 9
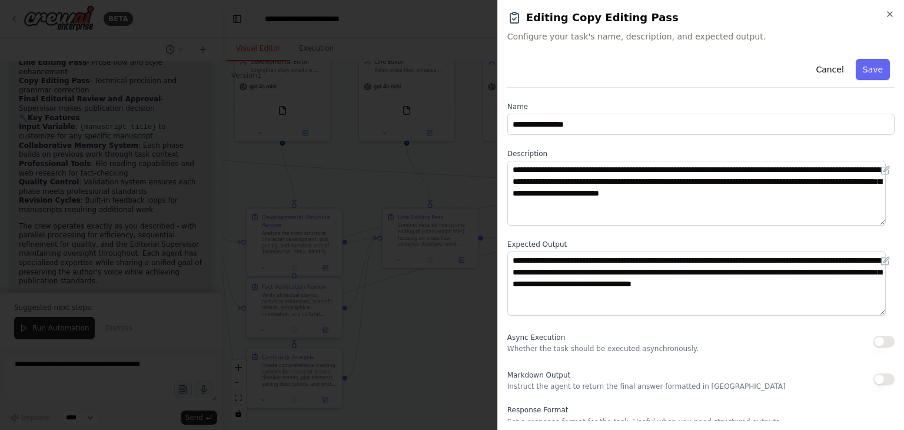
click at [876, 376] on button "button" at bounding box center [884, 379] width 21 height 12
click at [871, 75] on button "Save" at bounding box center [873, 69] width 34 height 21
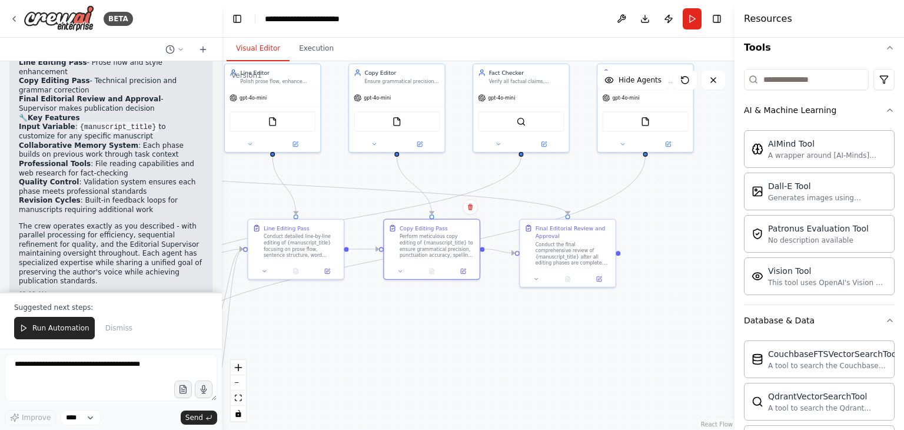
drag, startPoint x: 660, startPoint y: 353, endPoint x: 518, endPoint y: 355, distance: 141.9
click at [513, 367] on div ".deletable-edge-delete-btn { width: 20px; height: 20px; border: 0px solid #ffff…" at bounding box center [478, 245] width 513 height 368
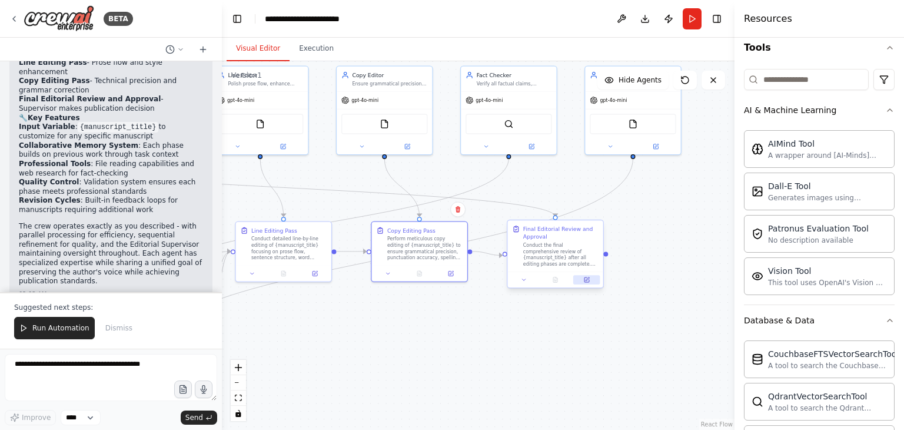
click at [590, 283] on button at bounding box center [586, 279] width 26 height 9
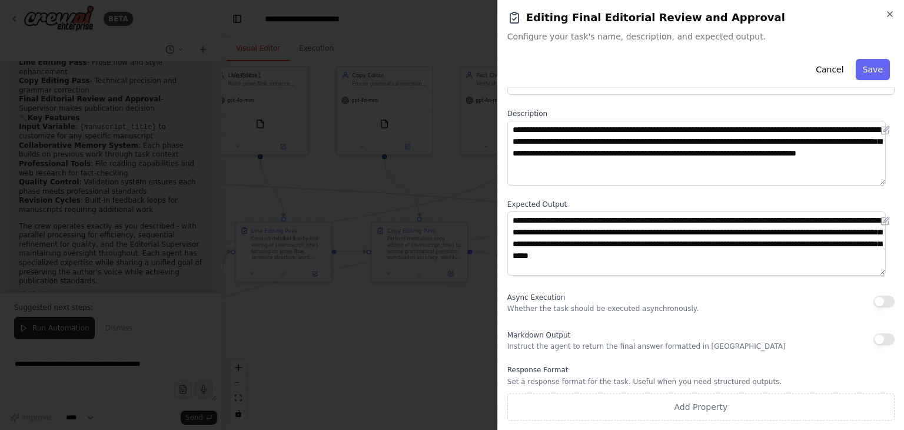
click at [877, 343] on button "button" at bounding box center [884, 339] width 21 height 12
click at [860, 78] on button "Save" at bounding box center [873, 69] width 34 height 21
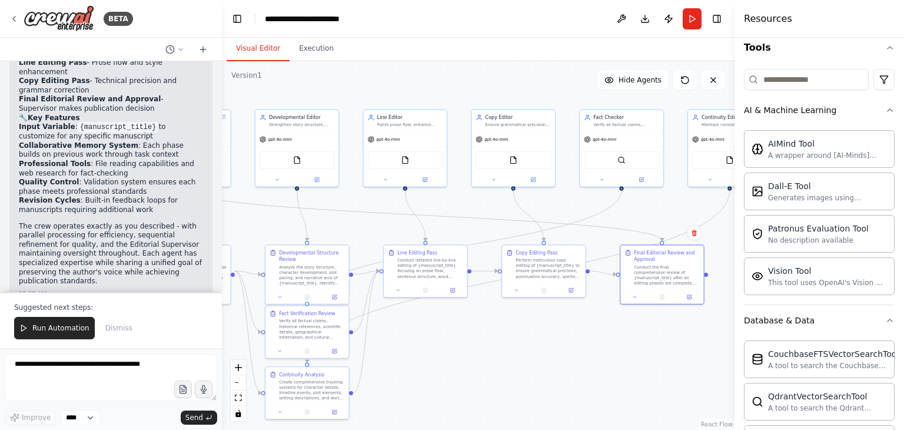
drag, startPoint x: 569, startPoint y: 176, endPoint x: 733, endPoint y: 228, distance: 172.4
click at [733, 228] on div "BETA 01:59 AM ▶ Thought process I'll help you create this sophisticated Manuscr…" at bounding box center [452, 215] width 904 height 430
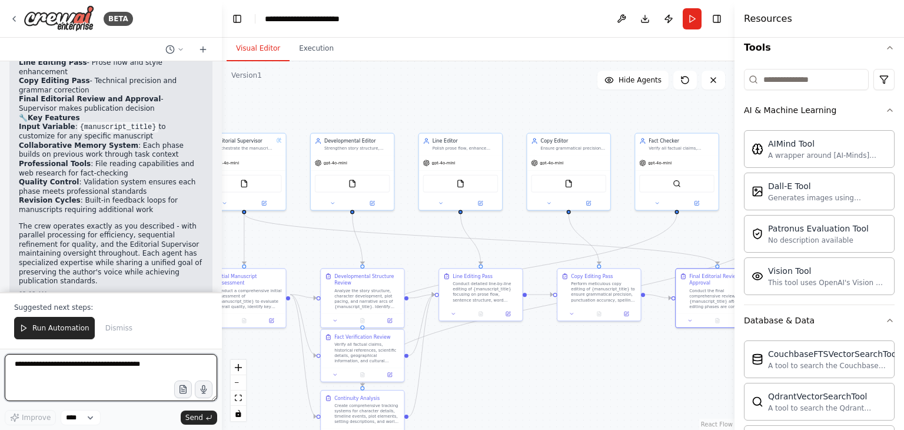
click at [91, 368] on textarea at bounding box center [111, 377] width 212 height 47
click at [90, 368] on textarea "*" at bounding box center [111, 377] width 212 height 47
type textarea "**********"
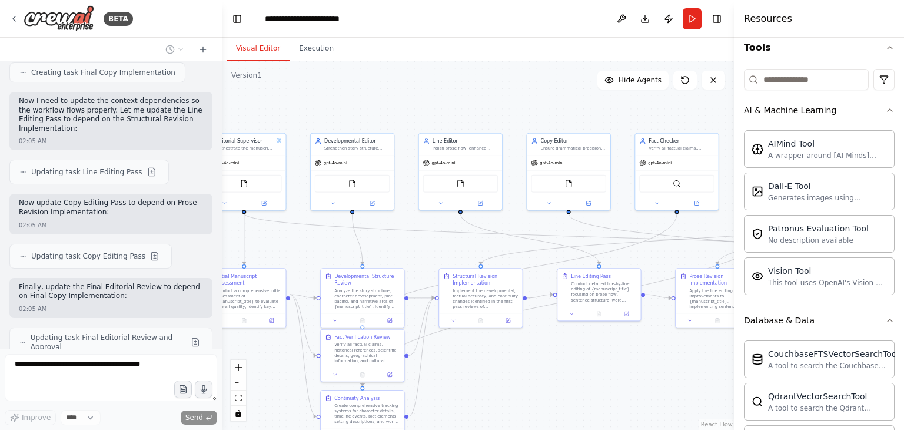
scroll to position [2442, 0]
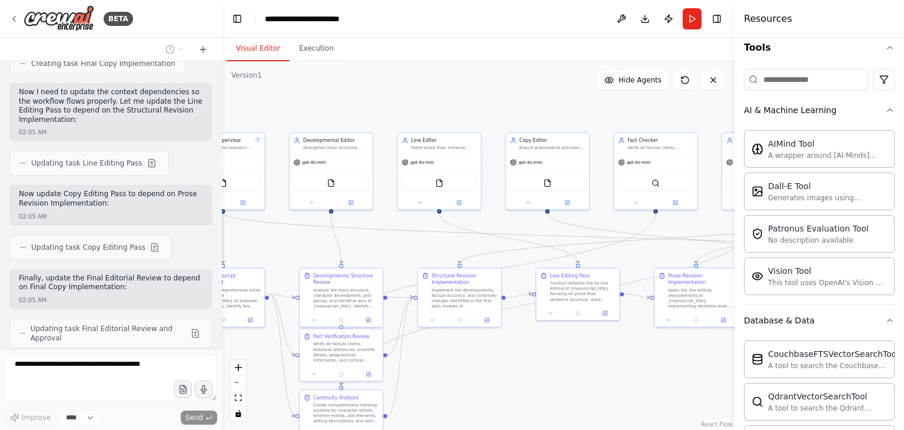
drag, startPoint x: 668, startPoint y: 370, endPoint x: 516, endPoint y: 361, distance: 152.1
click at [520, 363] on div ".deletable-edge-delete-btn { width: 20px; height: 20px; border: 0px solid #ffff…" at bounding box center [478, 245] width 513 height 368
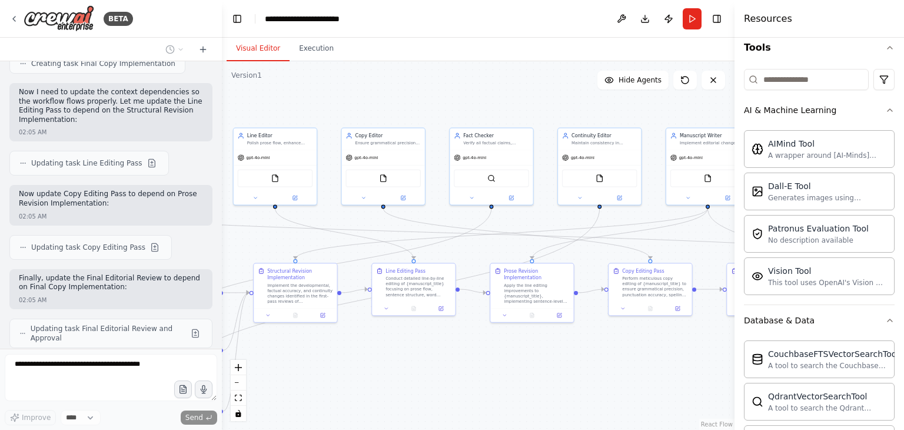
drag, startPoint x: 641, startPoint y: 362, endPoint x: 427, endPoint y: 360, distance: 214.3
click at [446, 361] on div ".deletable-edge-delete-btn { width: 20px; height: 20px; border: 0px solid #ffff…" at bounding box center [478, 245] width 513 height 368
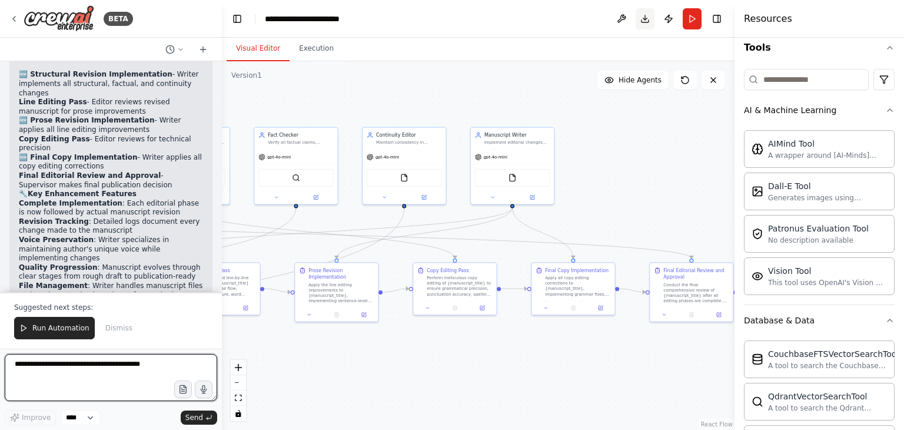
scroll to position [3116, 0]
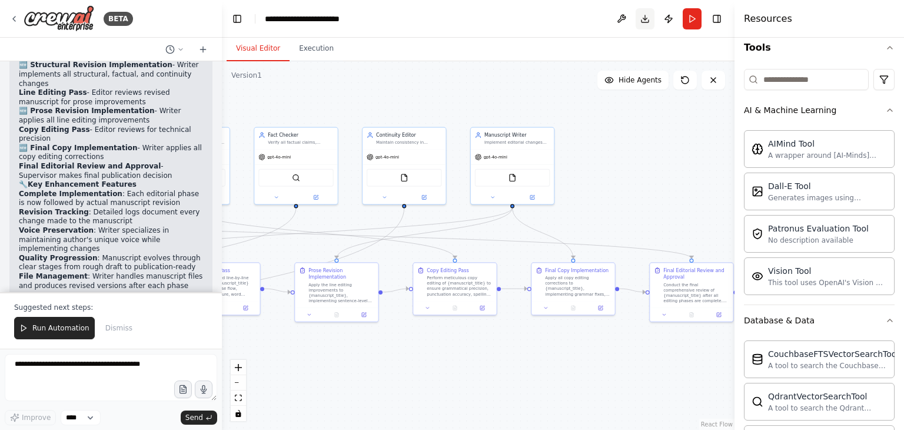
click at [645, 18] on button "Download" at bounding box center [645, 18] width 19 height 21
click at [0, 347] on button "Toggle Sidebar" at bounding box center [-1, 215] width 9 height 430
